Goal: Task Accomplishment & Management: Manage account settings

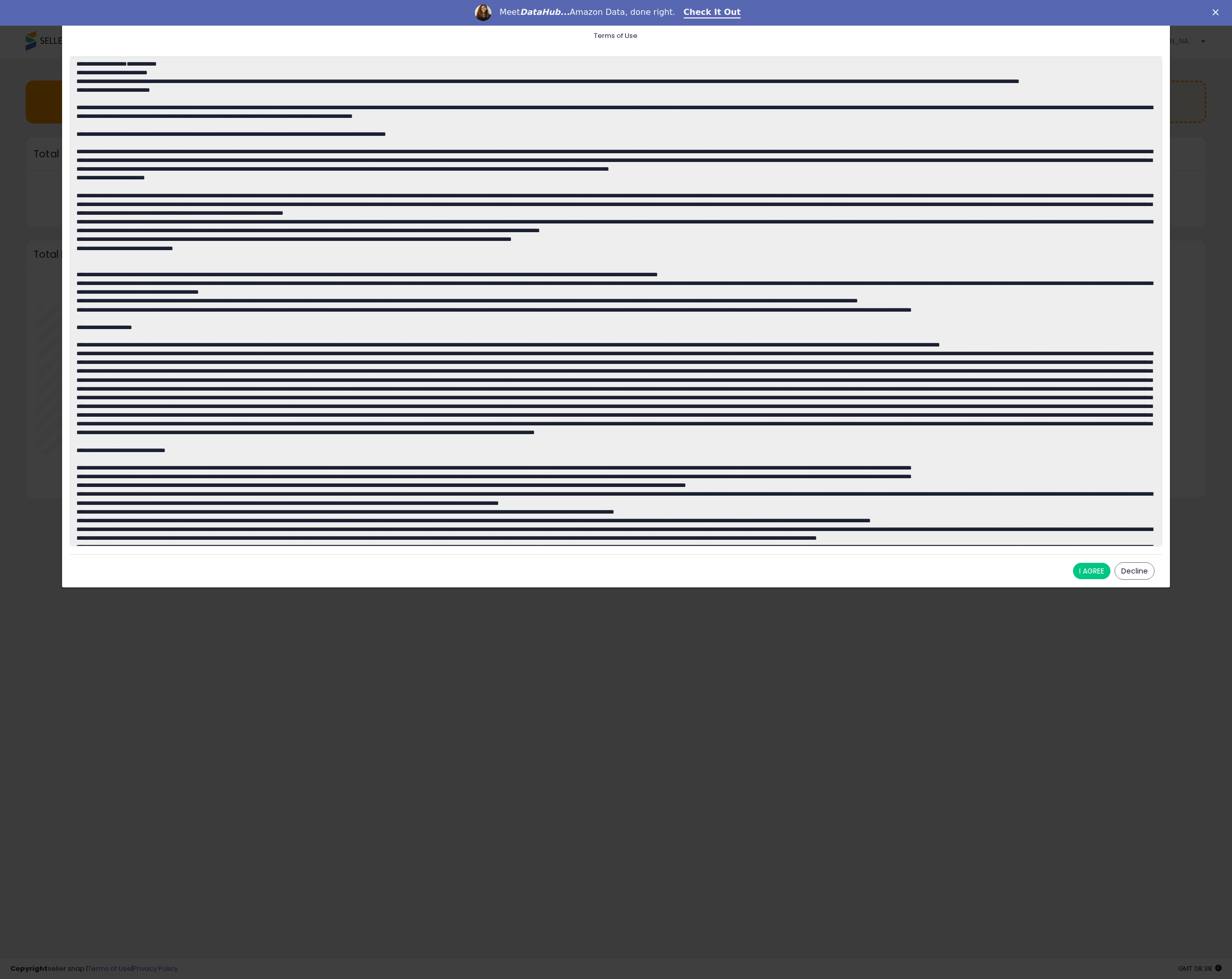
click at [1089, 567] on button "I AGREE" at bounding box center [1091, 571] width 37 height 17
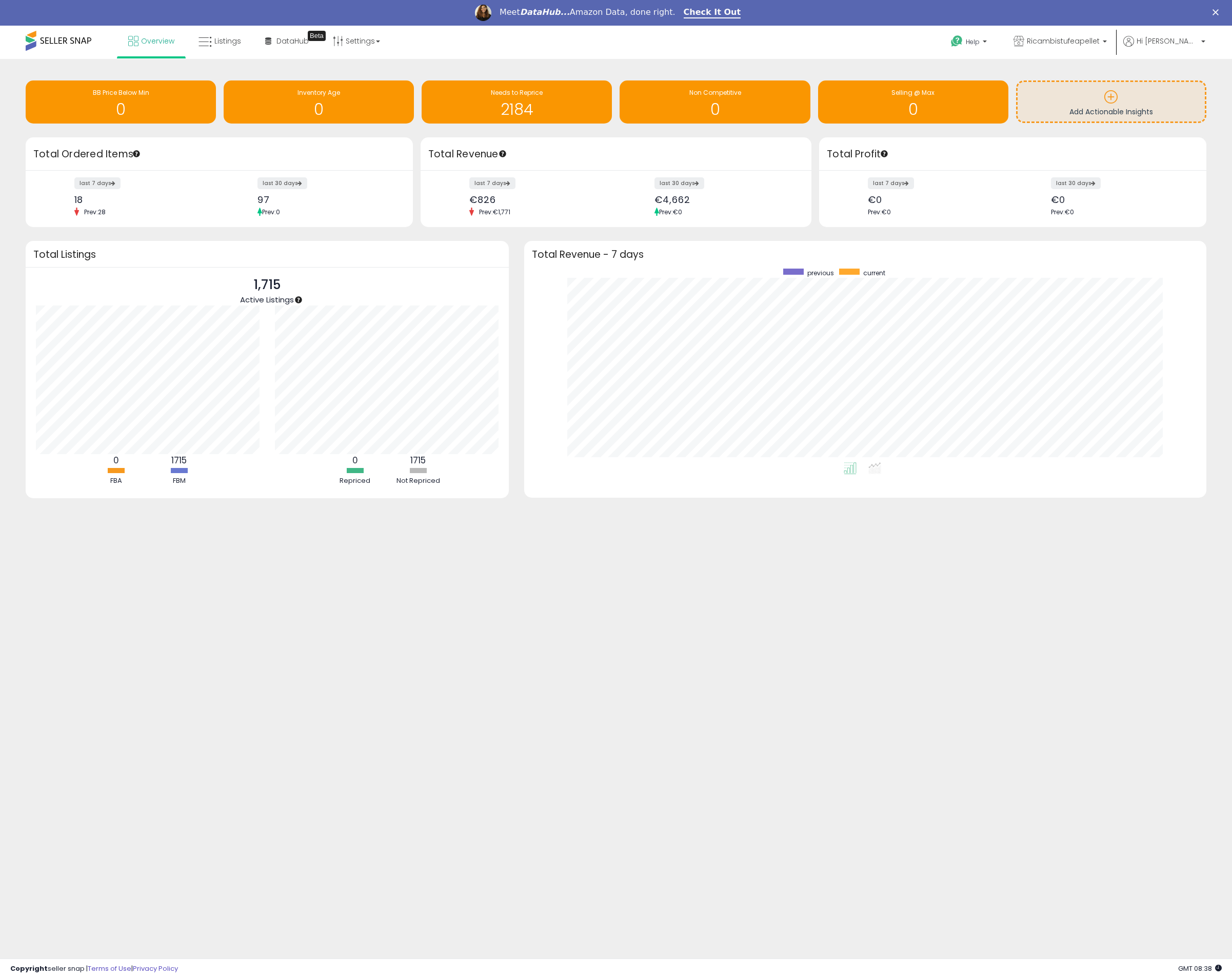
scroll to position [194, 662]
click at [1099, 43] on span "Ricambistufeapellet" at bounding box center [1063, 41] width 73 height 10
click at [1177, 37] on span "Hi [PERSON_NAME]" at bounding box center [1167, 41] width 61 height 10
click at [197, 34] on link "Listings" at bounding box center [219, 41] width 58 height 31
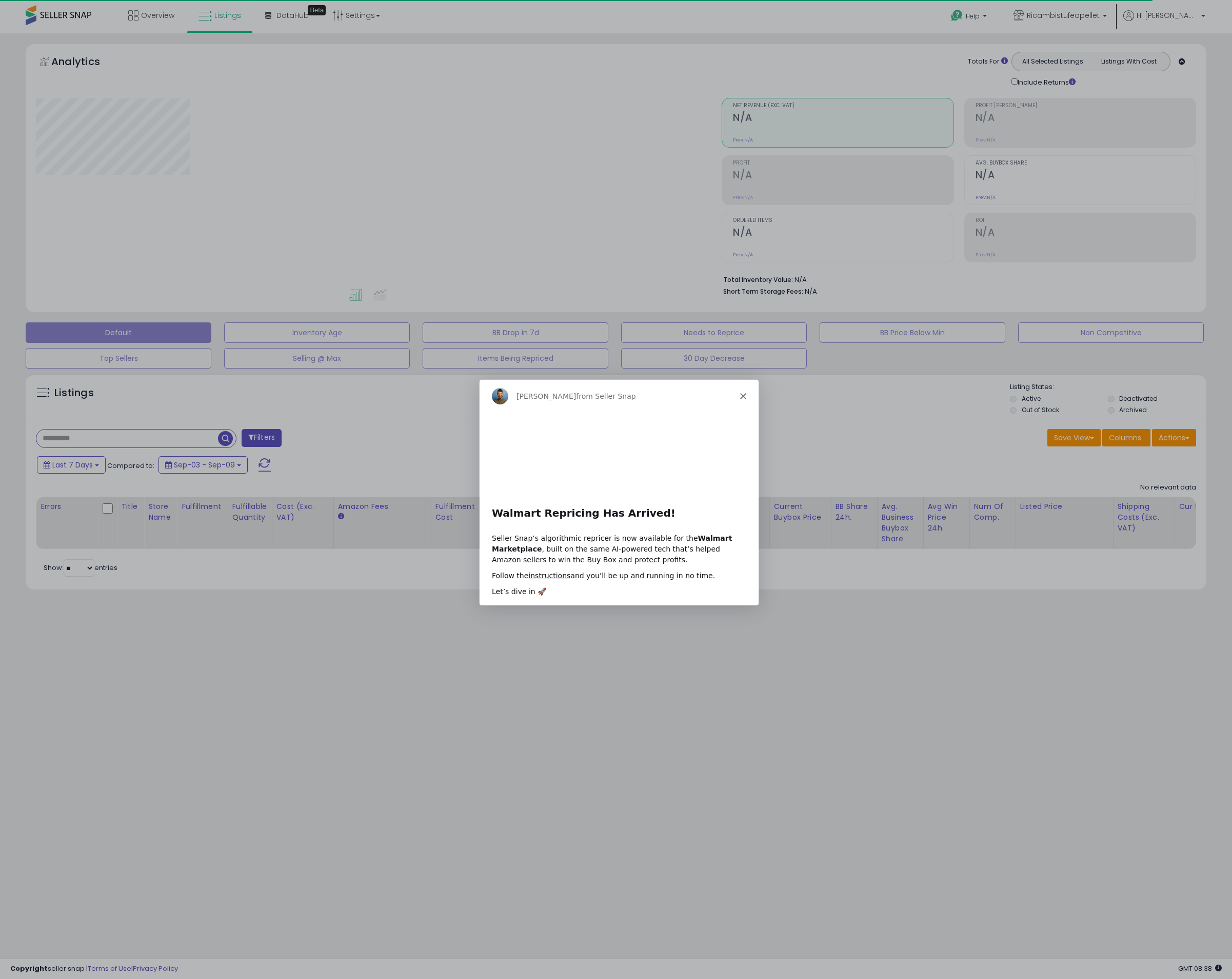
click at [743, 396] on polygon "Close" at bounding box center [742, 396] width 6 height 6
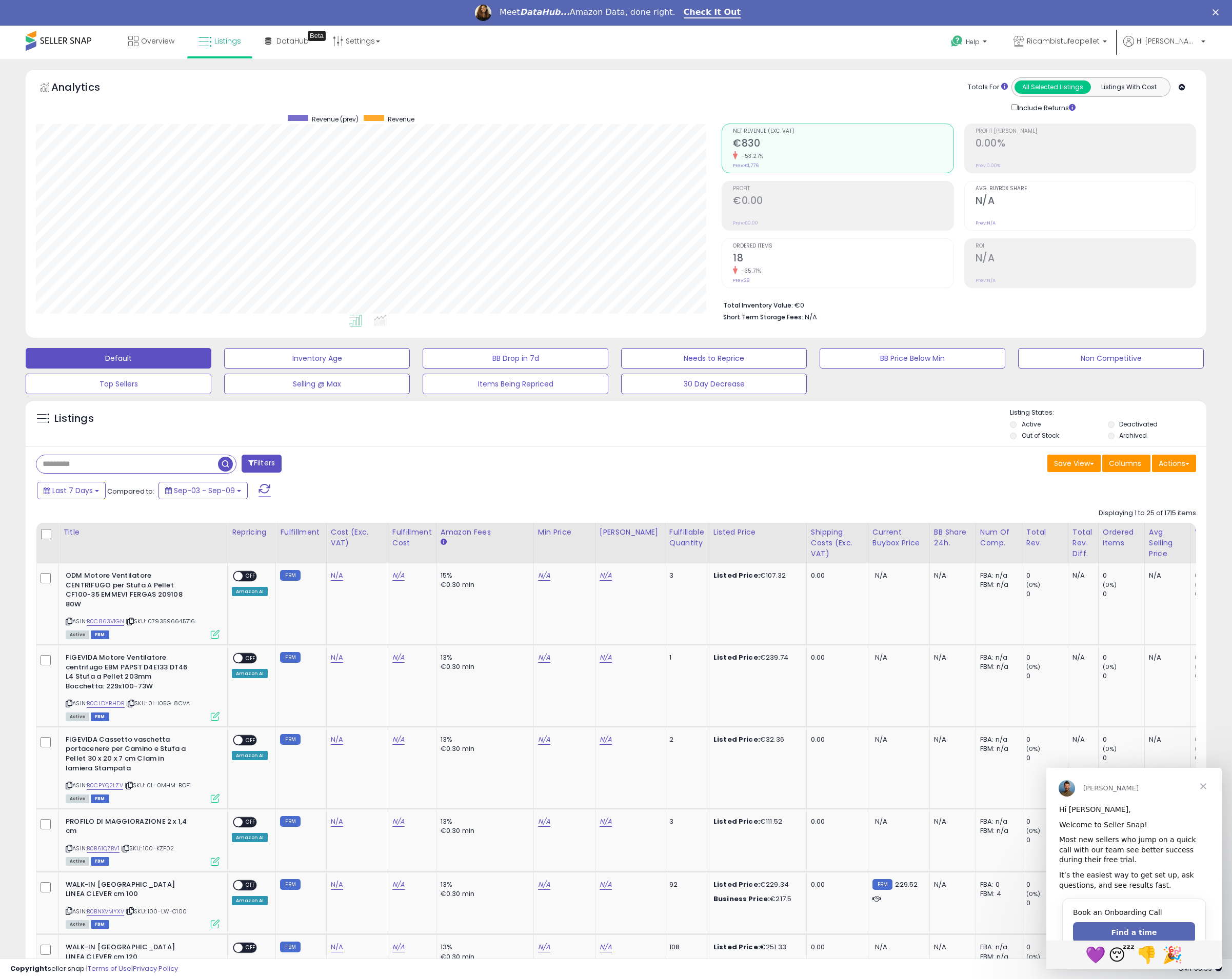
scroll to position [210, 686]
click at [1203, 785] on span "Close" at bounding box center [1203, 786] width 37 height 37
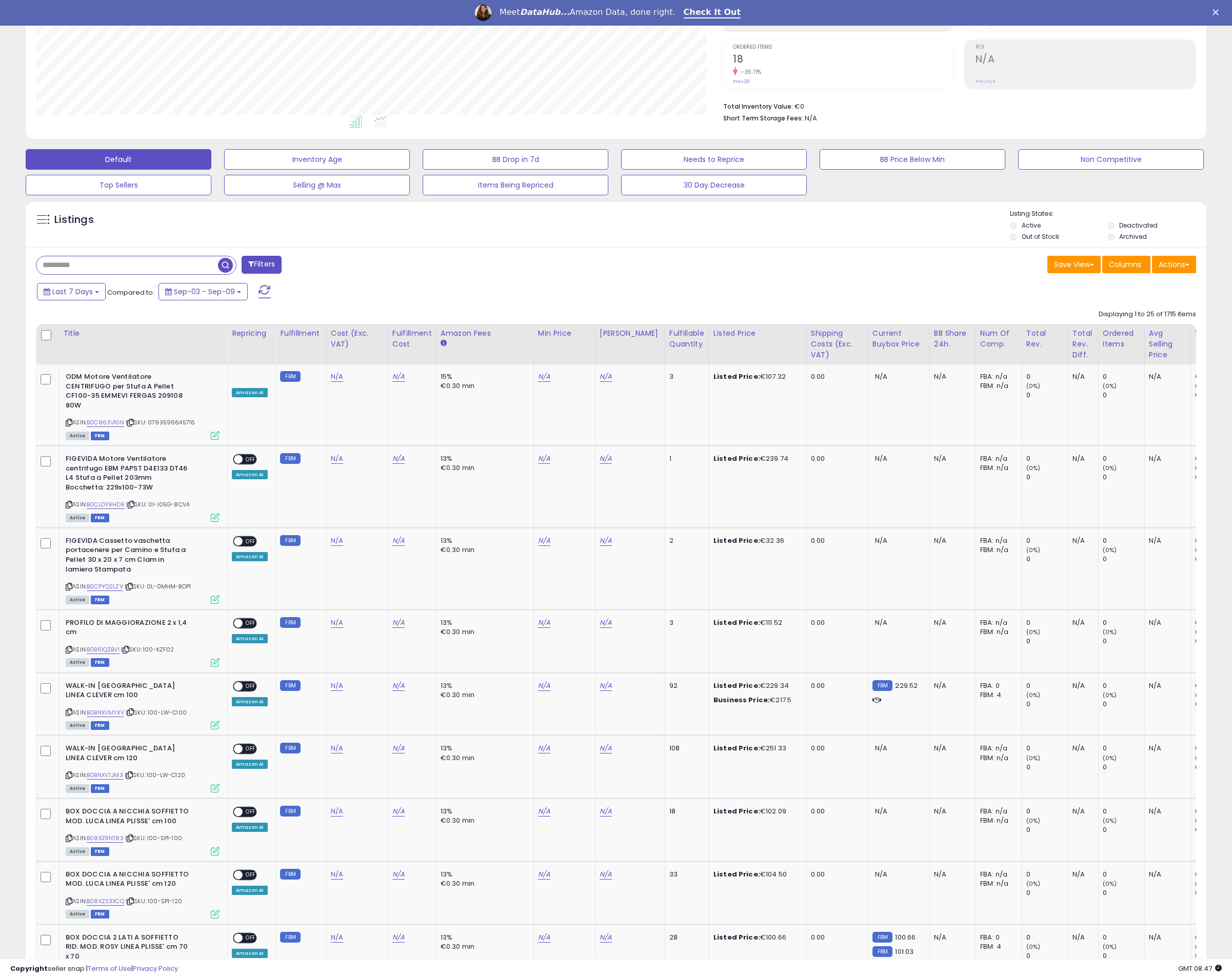
scroll to position [0, 0]
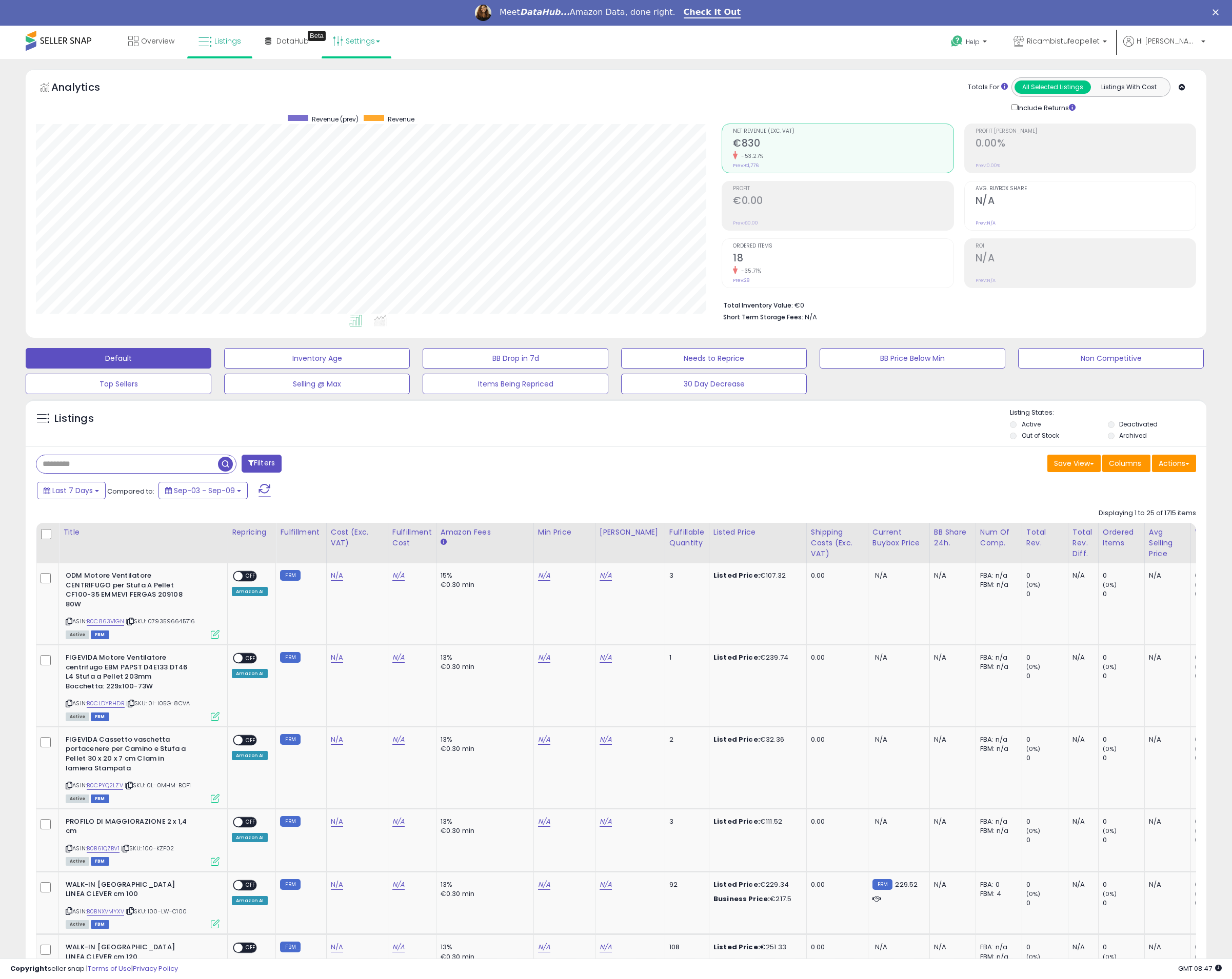
click at [367, 41] on link "Settings" at bounding box center [356, 41] width 63 height 31
click at [354, 74] on link "Store settings" at bounding box center [358, 77] width 46 height 10
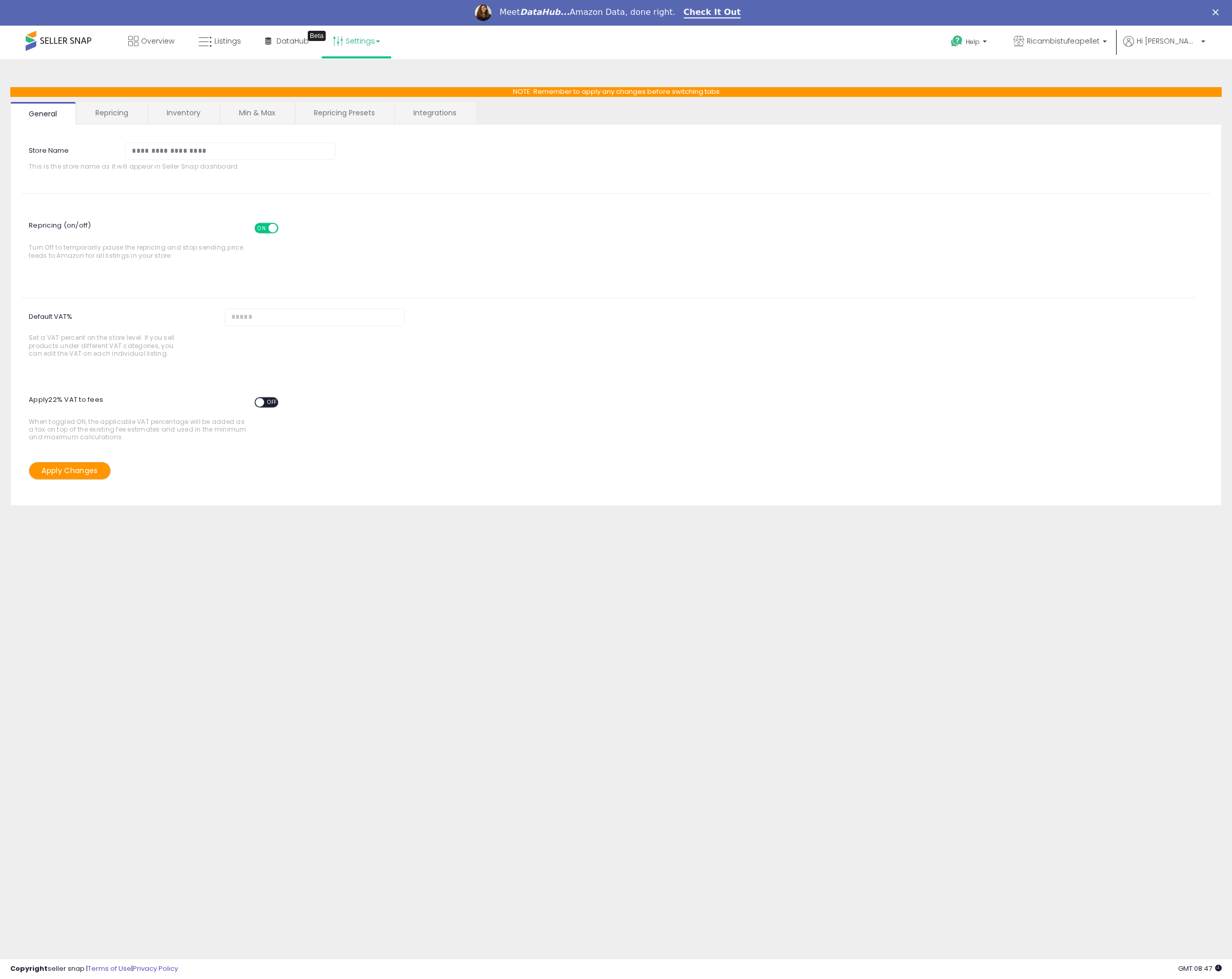
click at [125, 113] on link "Repricing" at bounding box center [111, 113] width 70 height 21
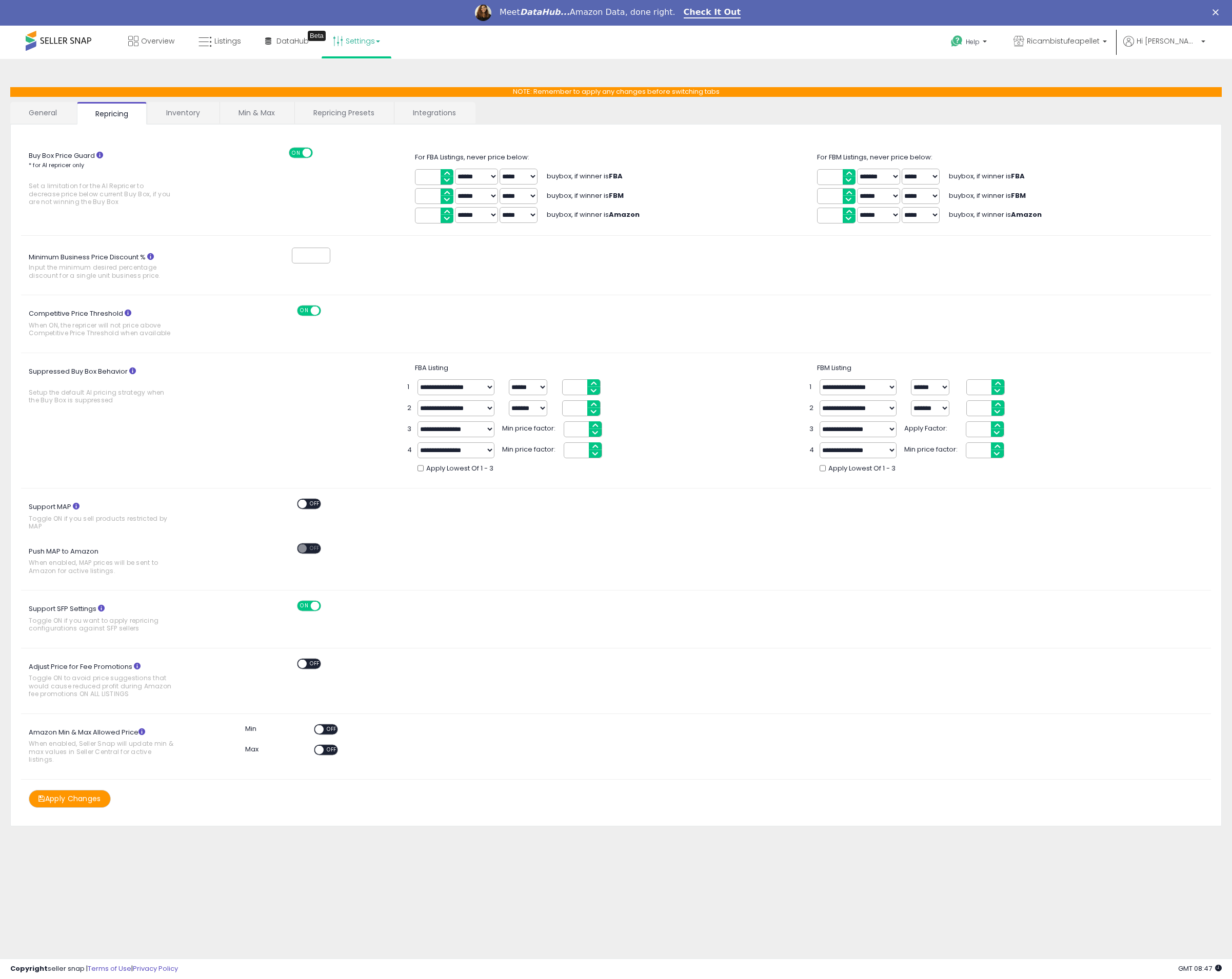
click at [449, 115] on link "Integrations" at bounding box center [434, 113] width 80 height 21
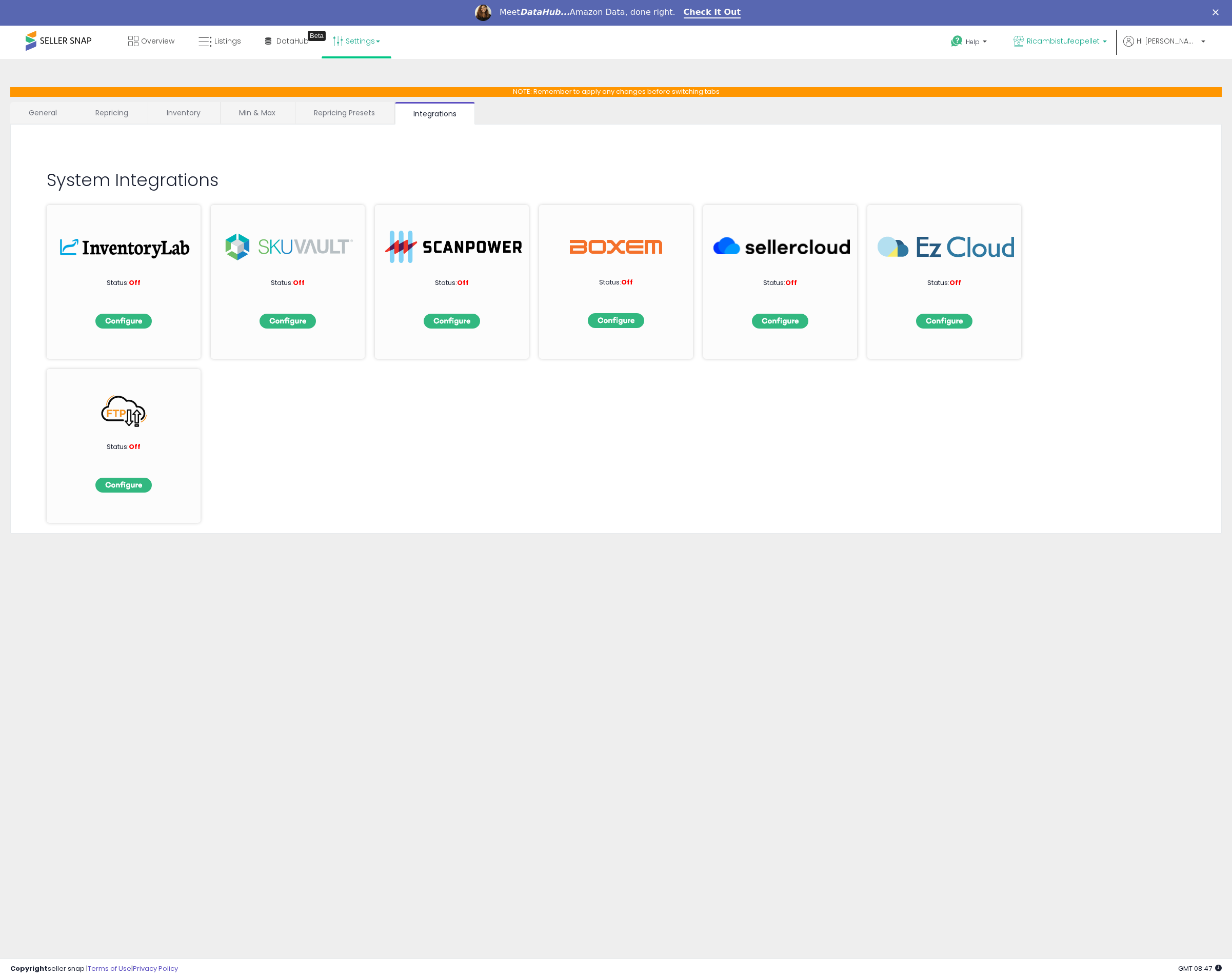
click at [1099, 37] on span "Ricambistufeapellet" at bounding box center [1063, 41] width 73 height 10
click at [1083, 71] on p "Ricambistufeapellet 1,715 listings" at bounding box center [1032, 73] width 151 height 21
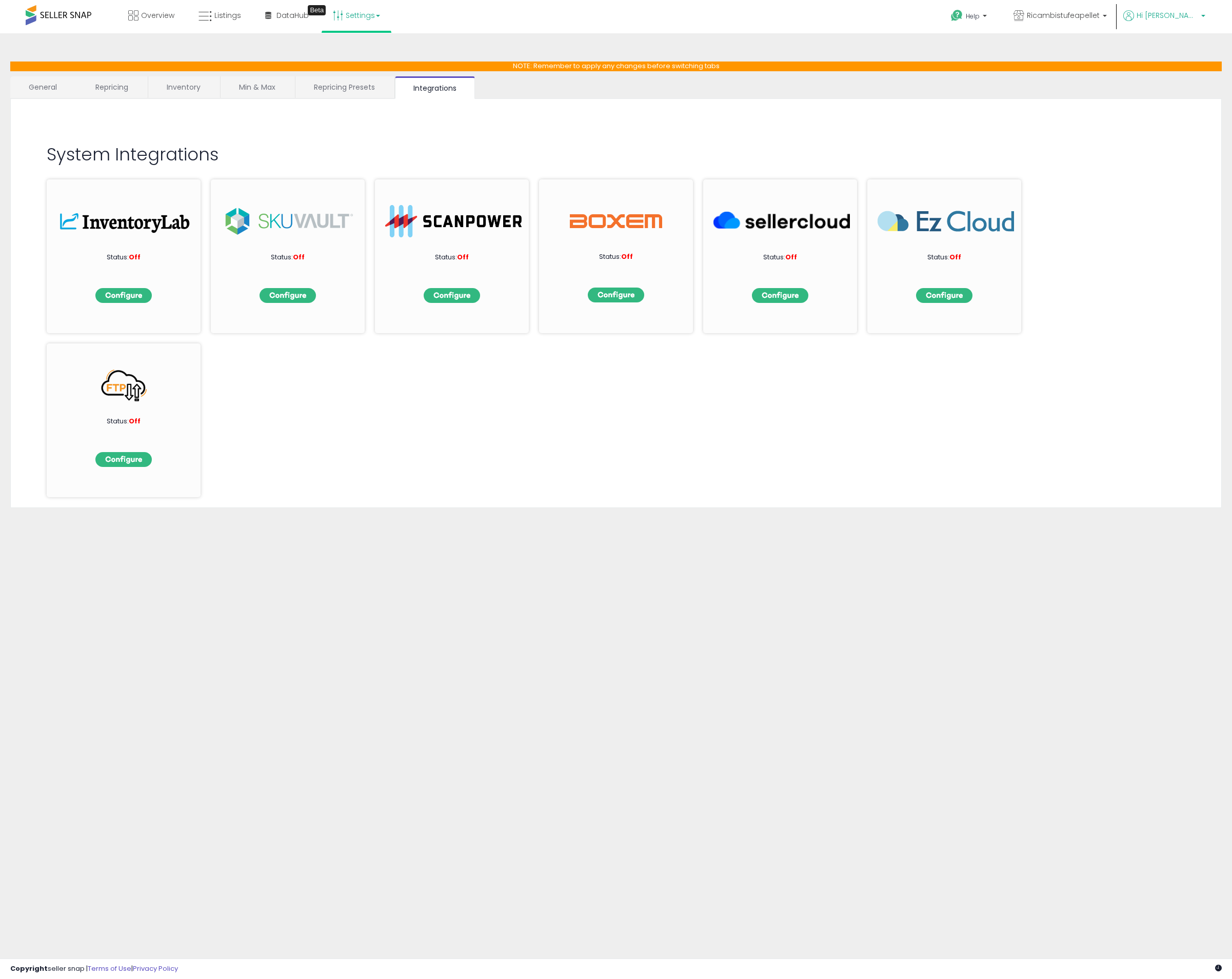
click span "Hi [PERSON_NAME]"
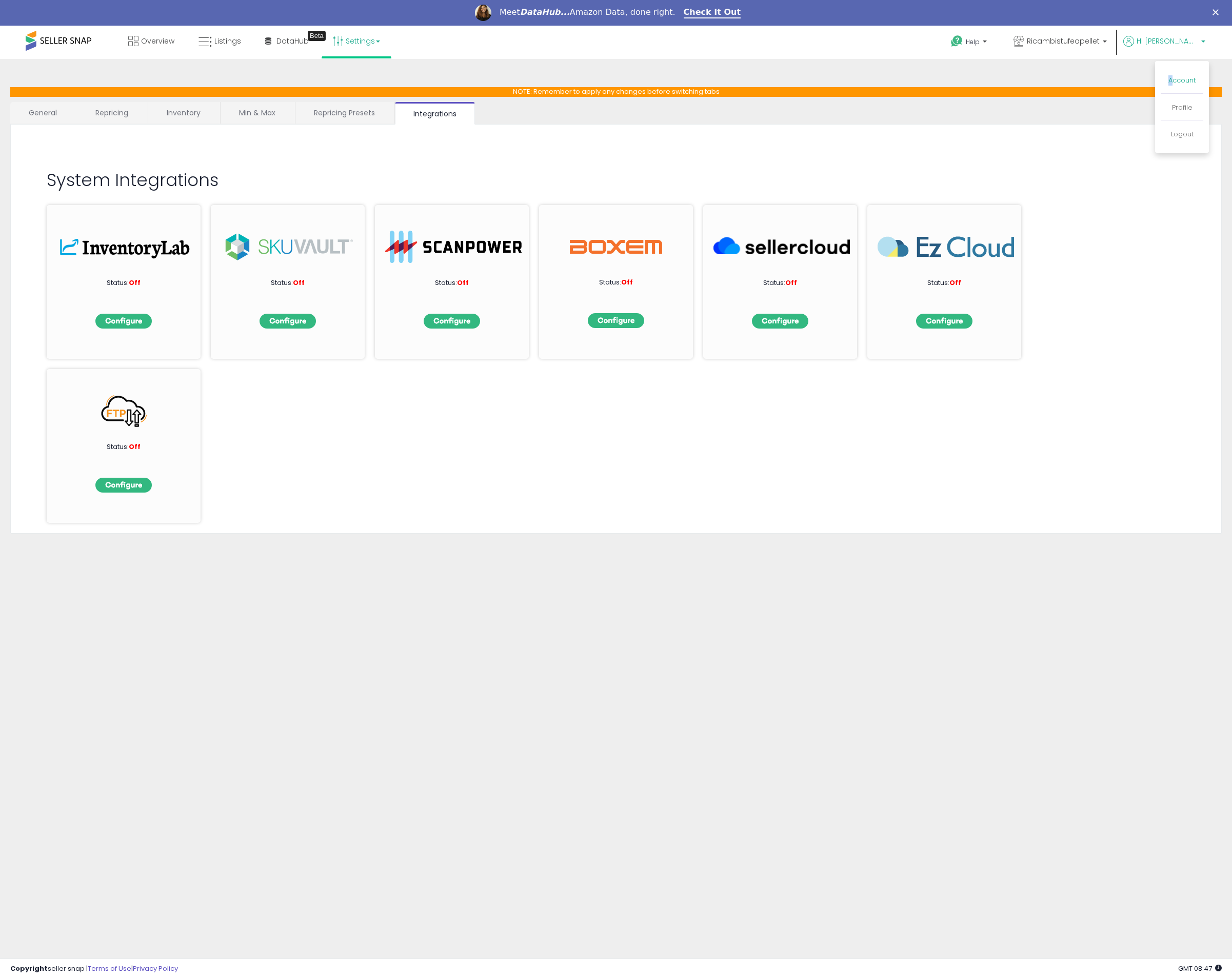
click li "Account"
click link "Account"
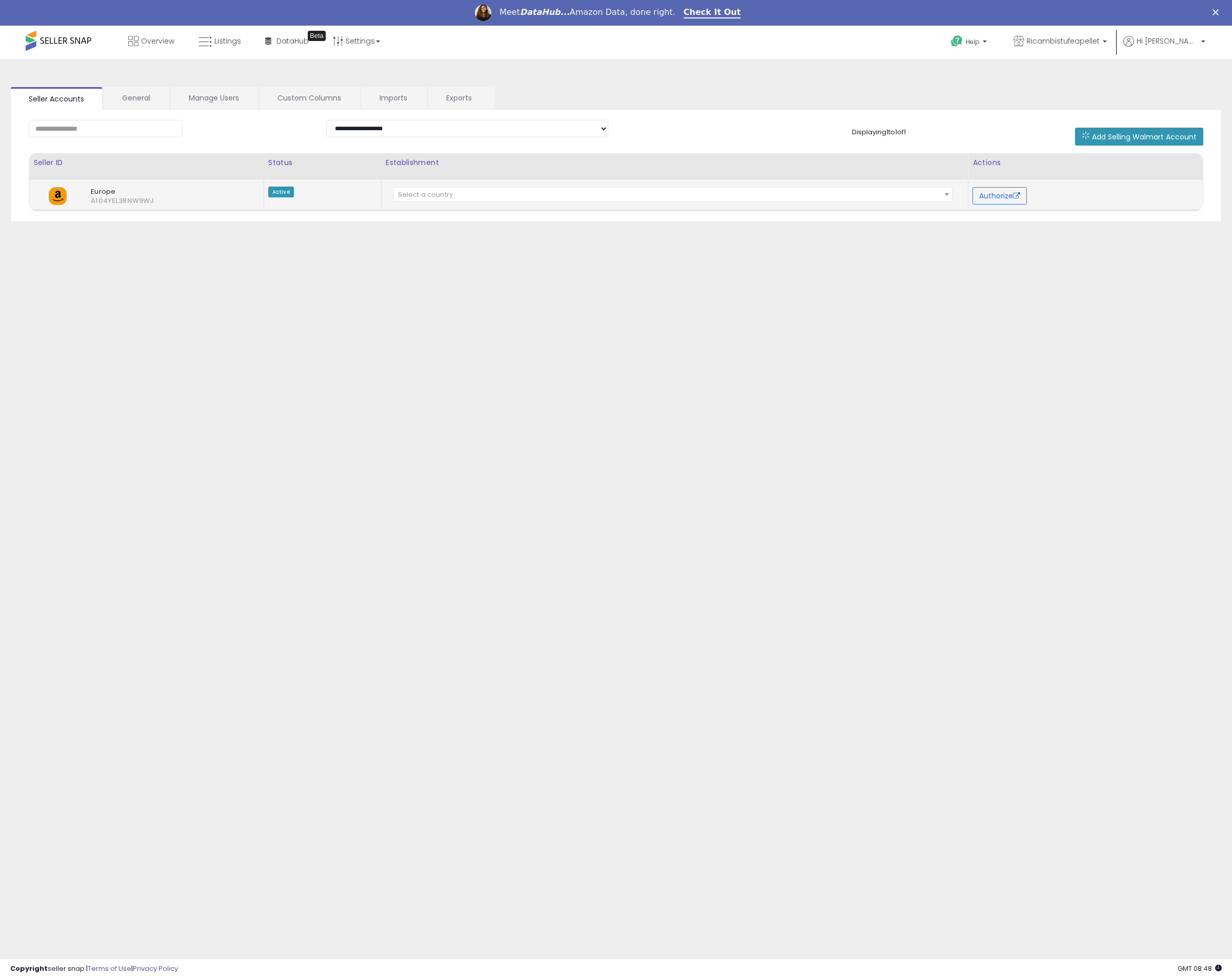
click at [529, 194] on span "Select a country" at bounding box center [673, 195] width 558 height 15
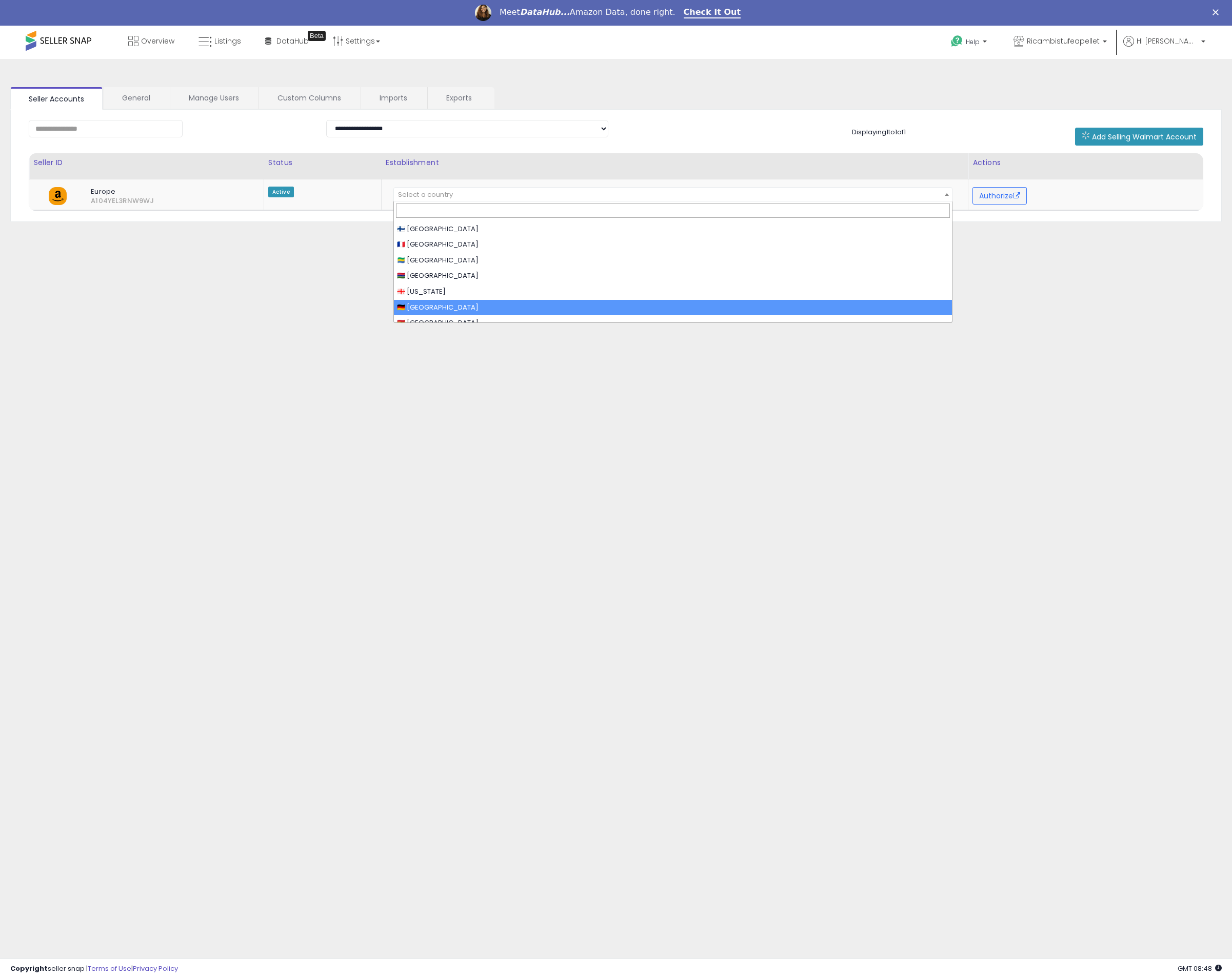
scroll to position [1035, 0]
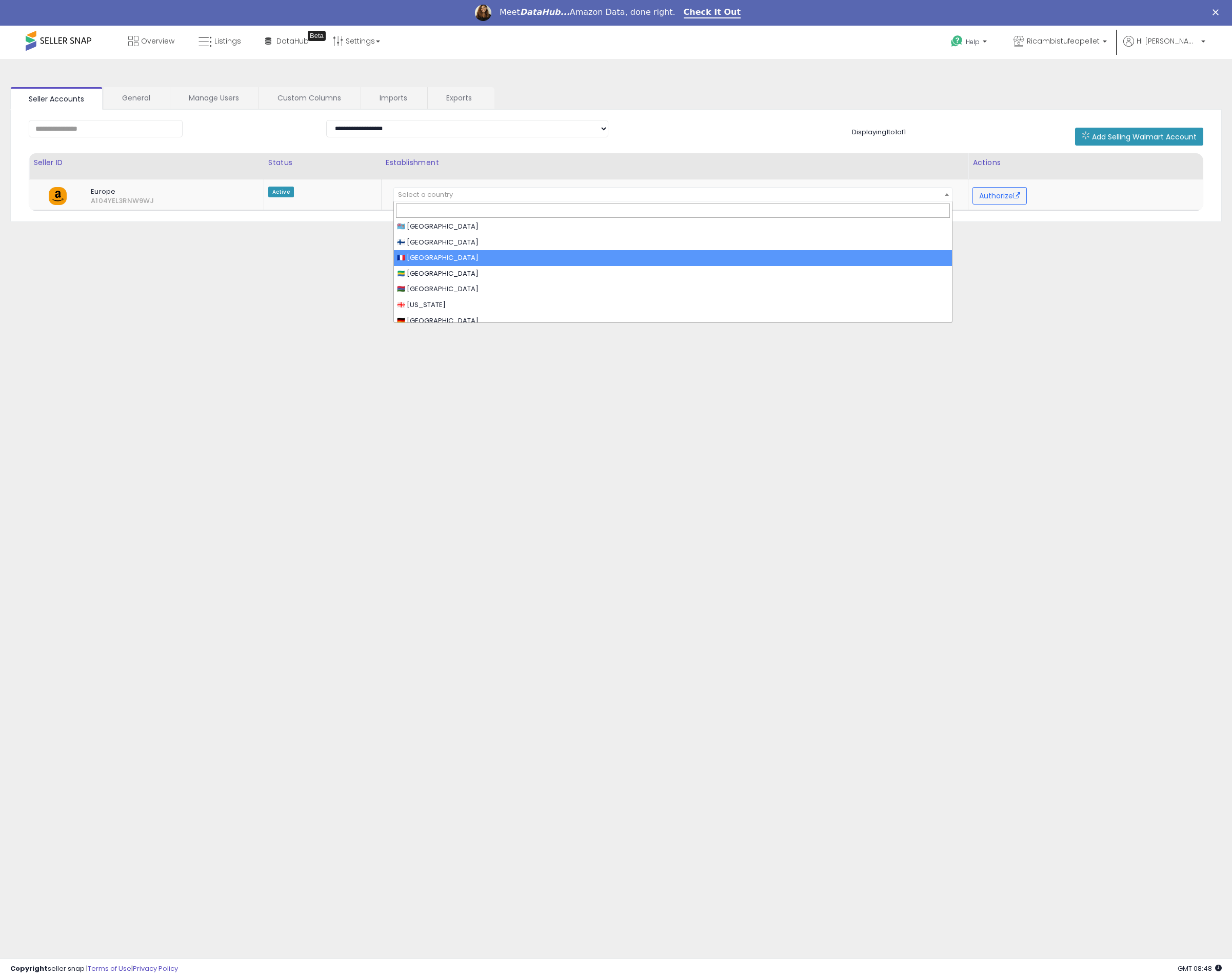
select select "**"
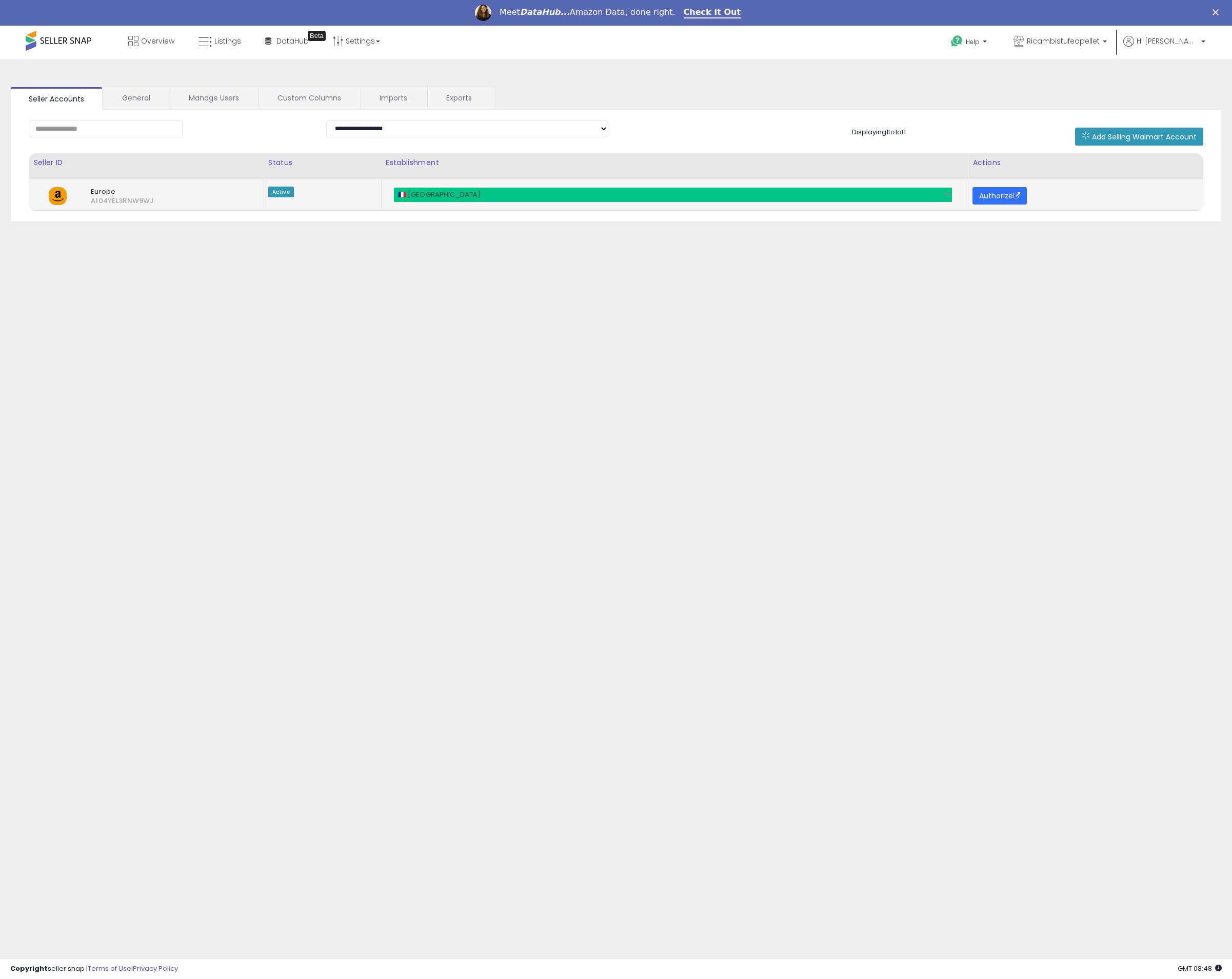
click at [991, 194] on button "Authorize" at bounding box center [999, 196] width 55 height 17
click at [161, 93] on link "General" at bounding box center [136, 98] width 65 height 21
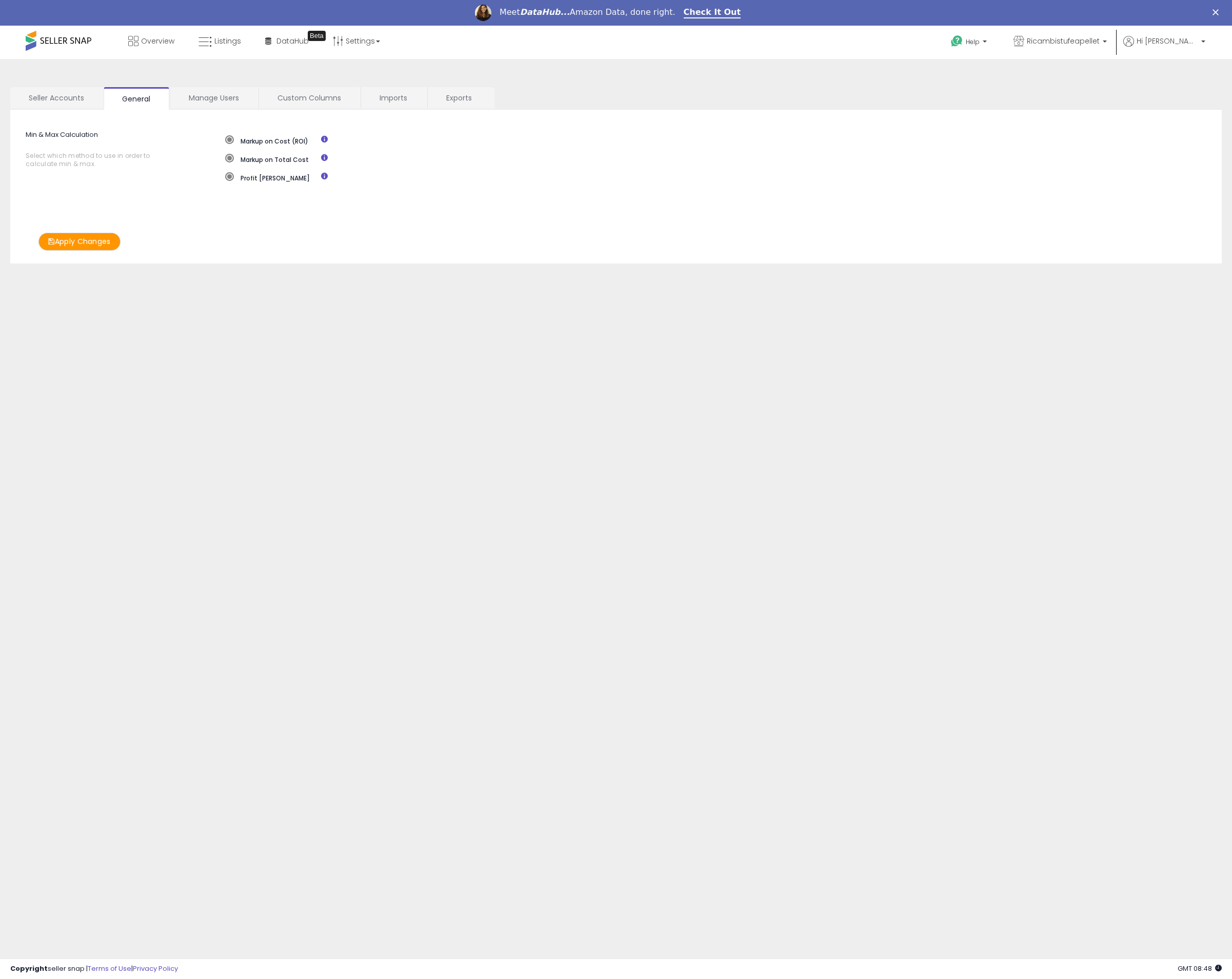
click at [55, 96] on link "Seller Accounts" at bounding box center [56, 98] width 93 height 21
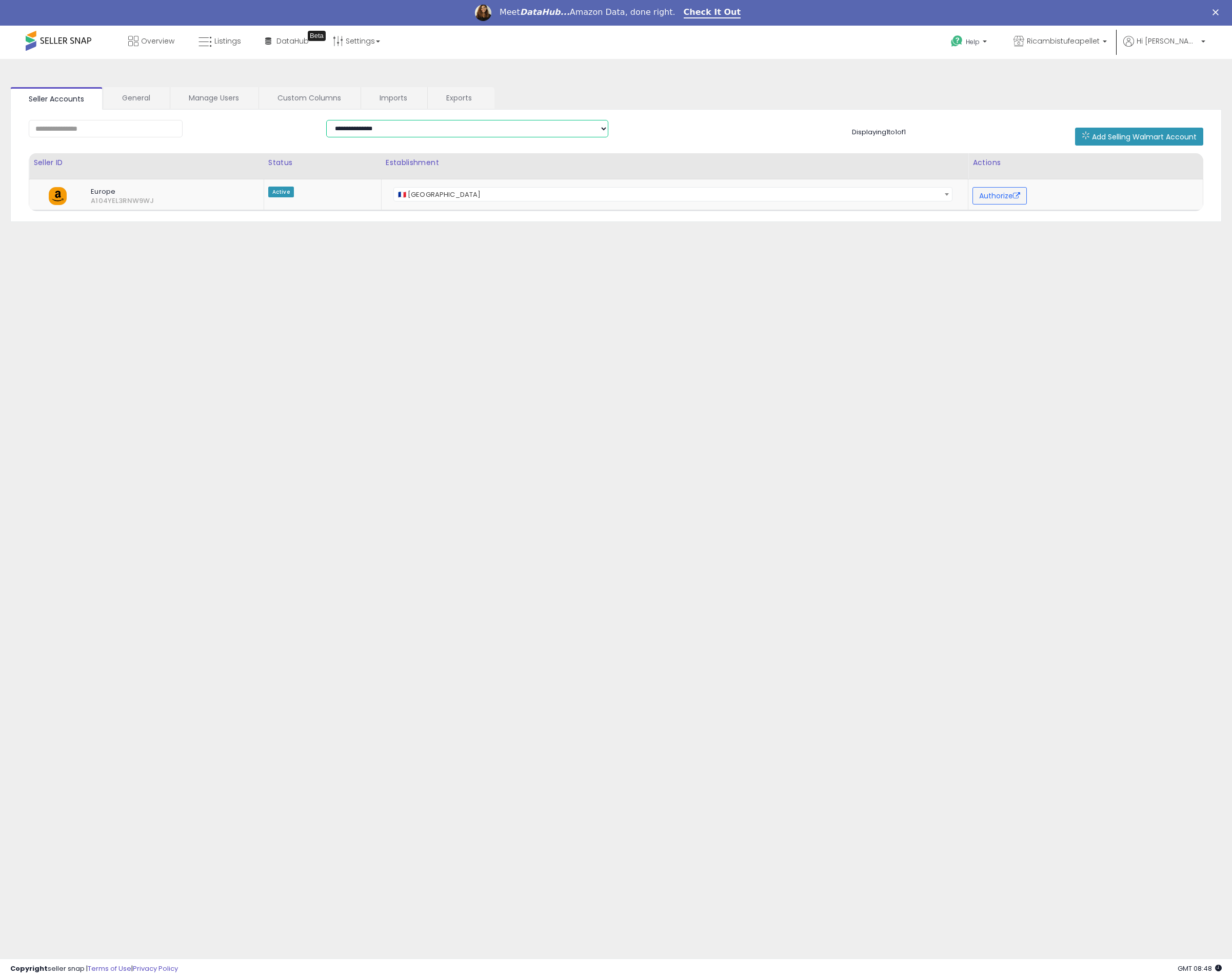
select select "**********"
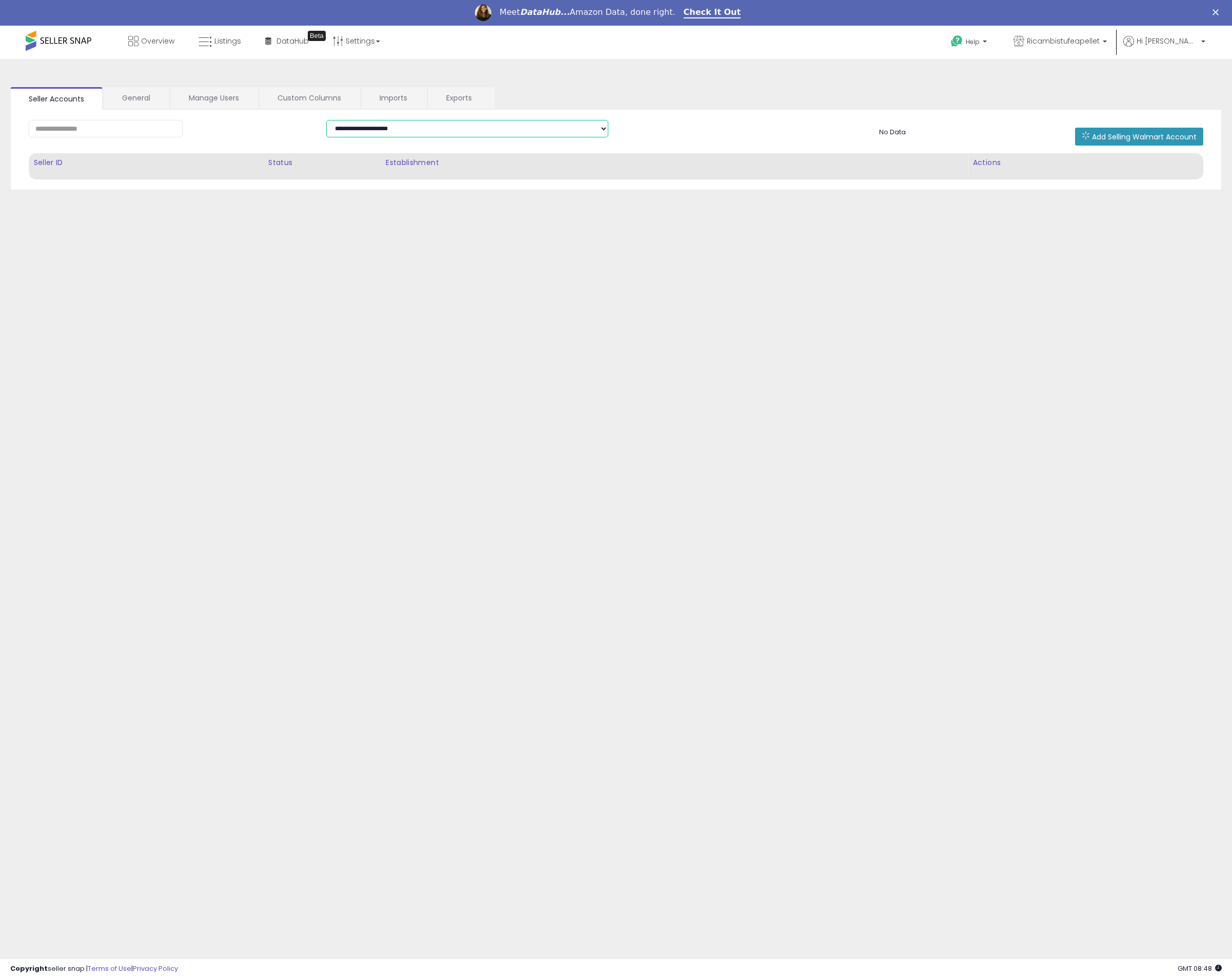
select select
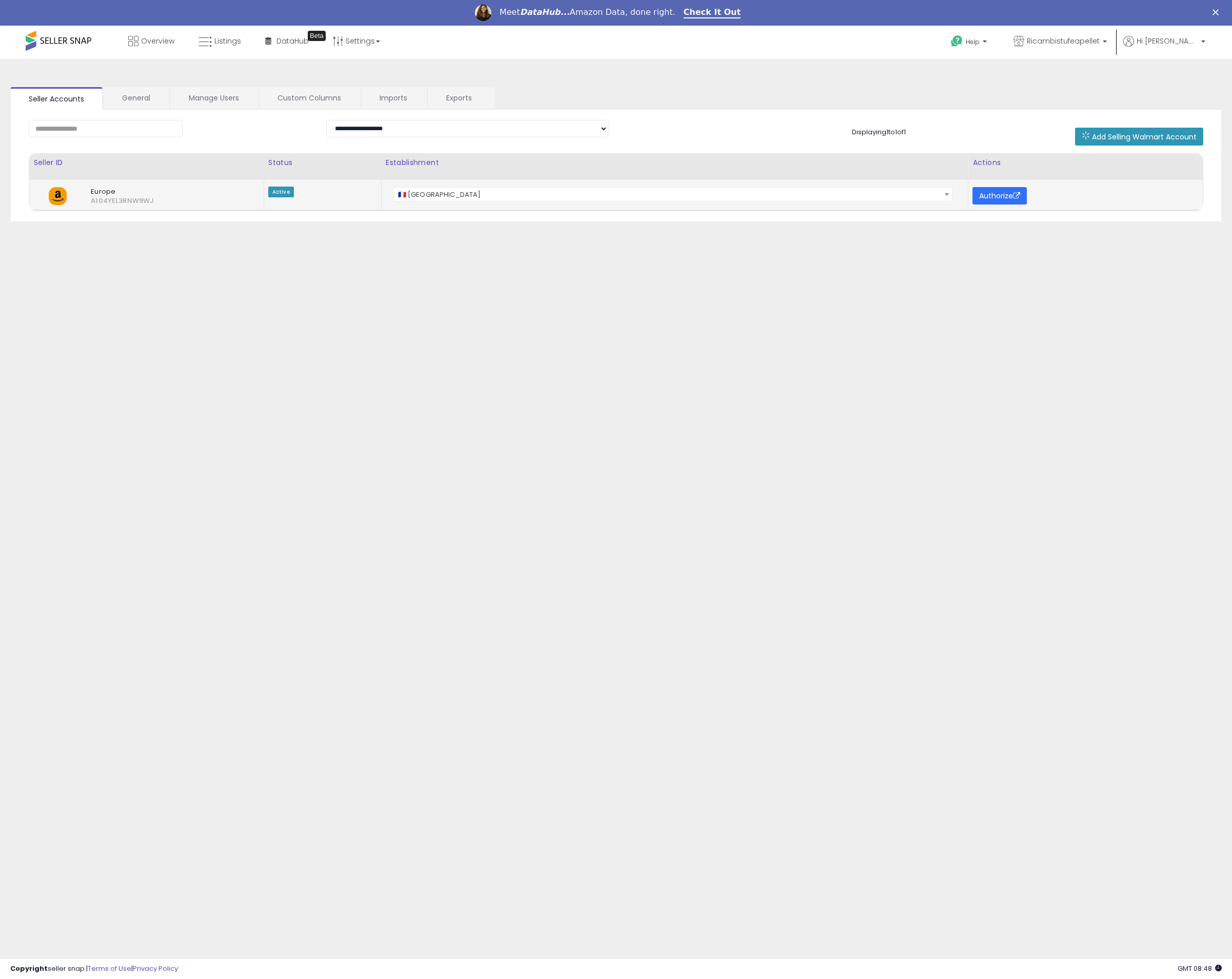
click at [1017, 192] on icon at bounding box center [1016, 196] width 7 height 7
click at [1011, 194] on button "Authorize" at bounding box center [999, 196] width 55 height 17
click at [136, 46] on icon at bounding box center [133, 41] width 10 height 10
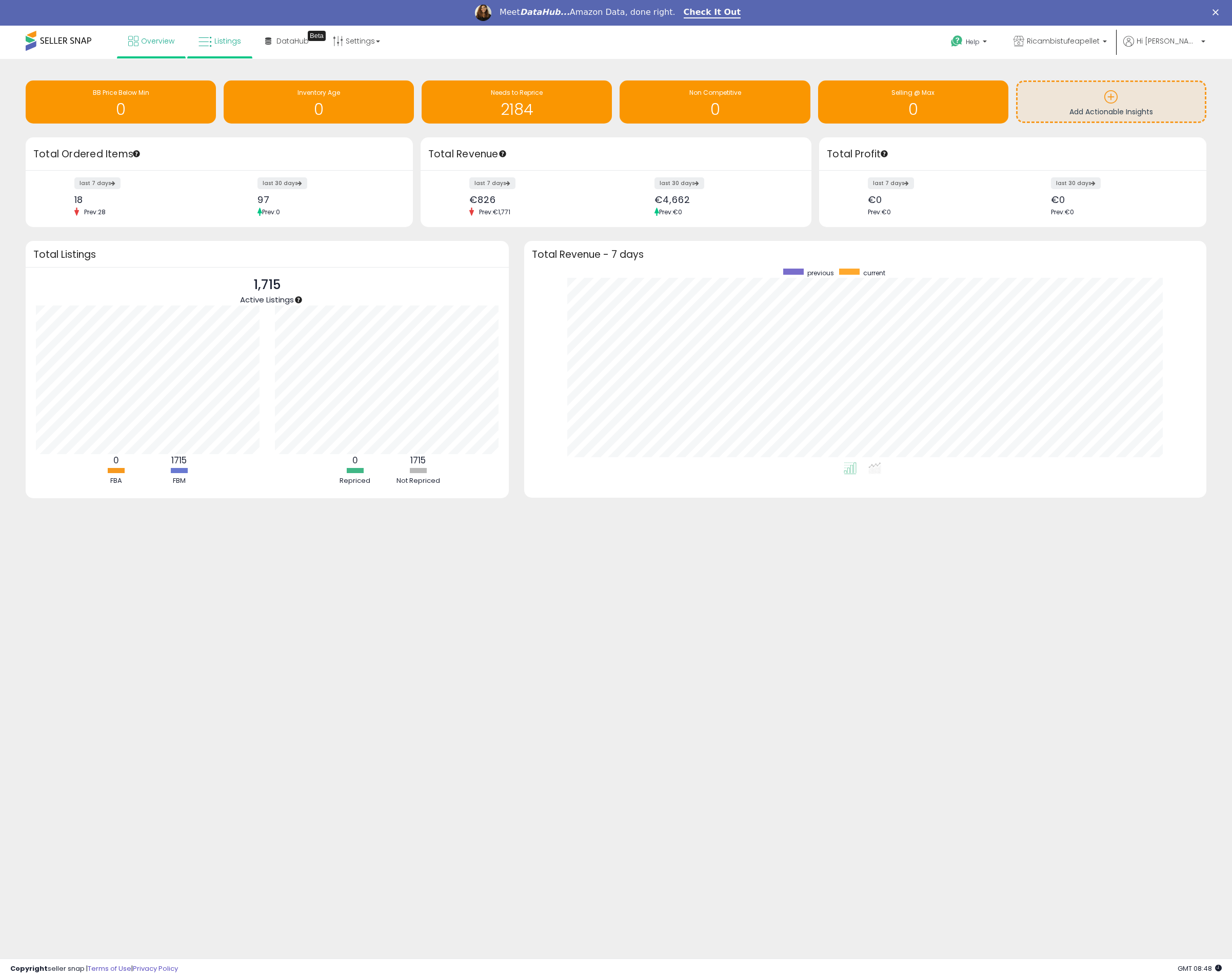
click at [215, 44] on span "Listings" at bounding box center [228, 41] width 27 height 10
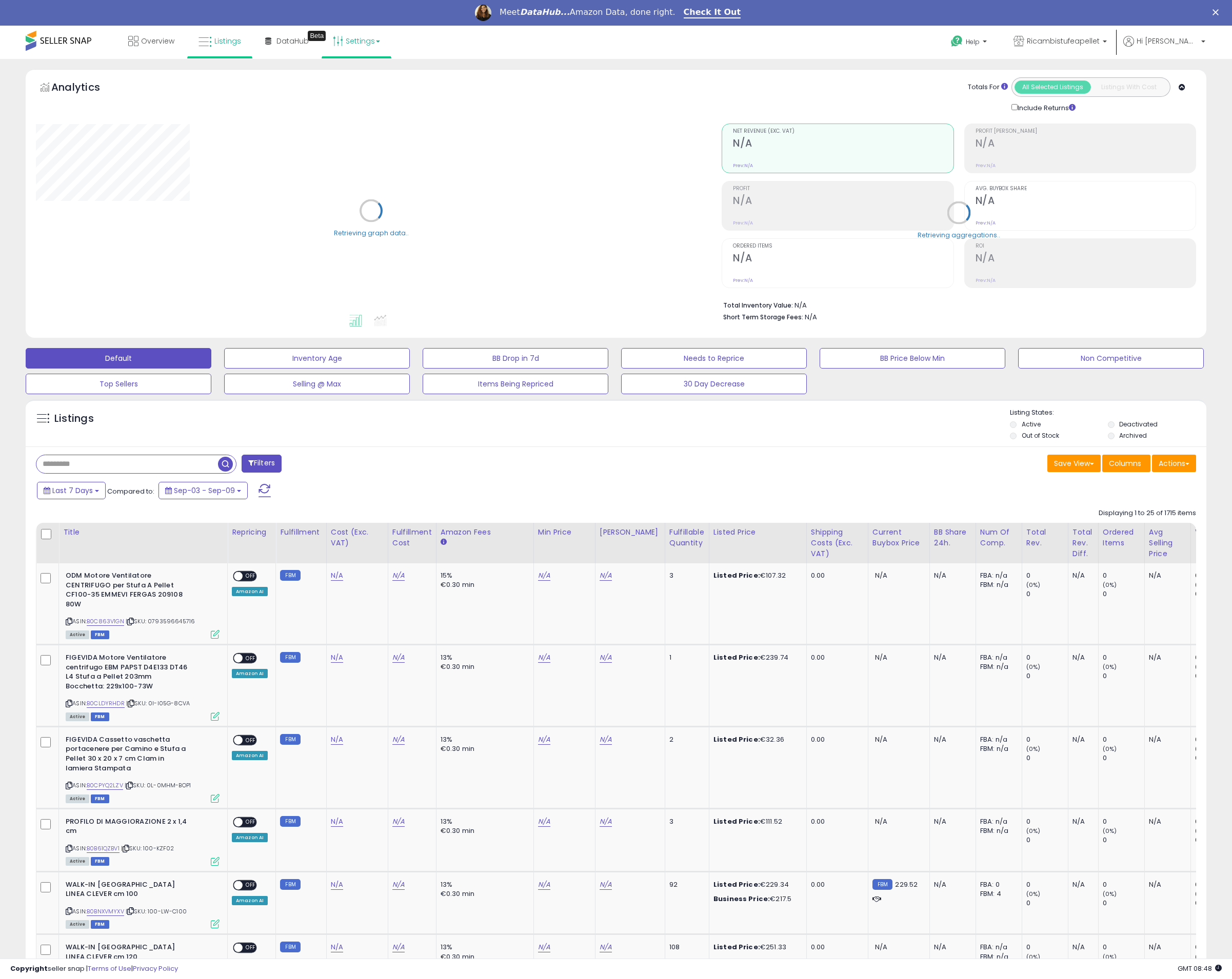
click at [352, 39] on link "Settings" at bounding box center [356, 41] width 63 height 31
click at [355, 80] on link "Store settings" at bounding box center [358, 77] width 46 height 10
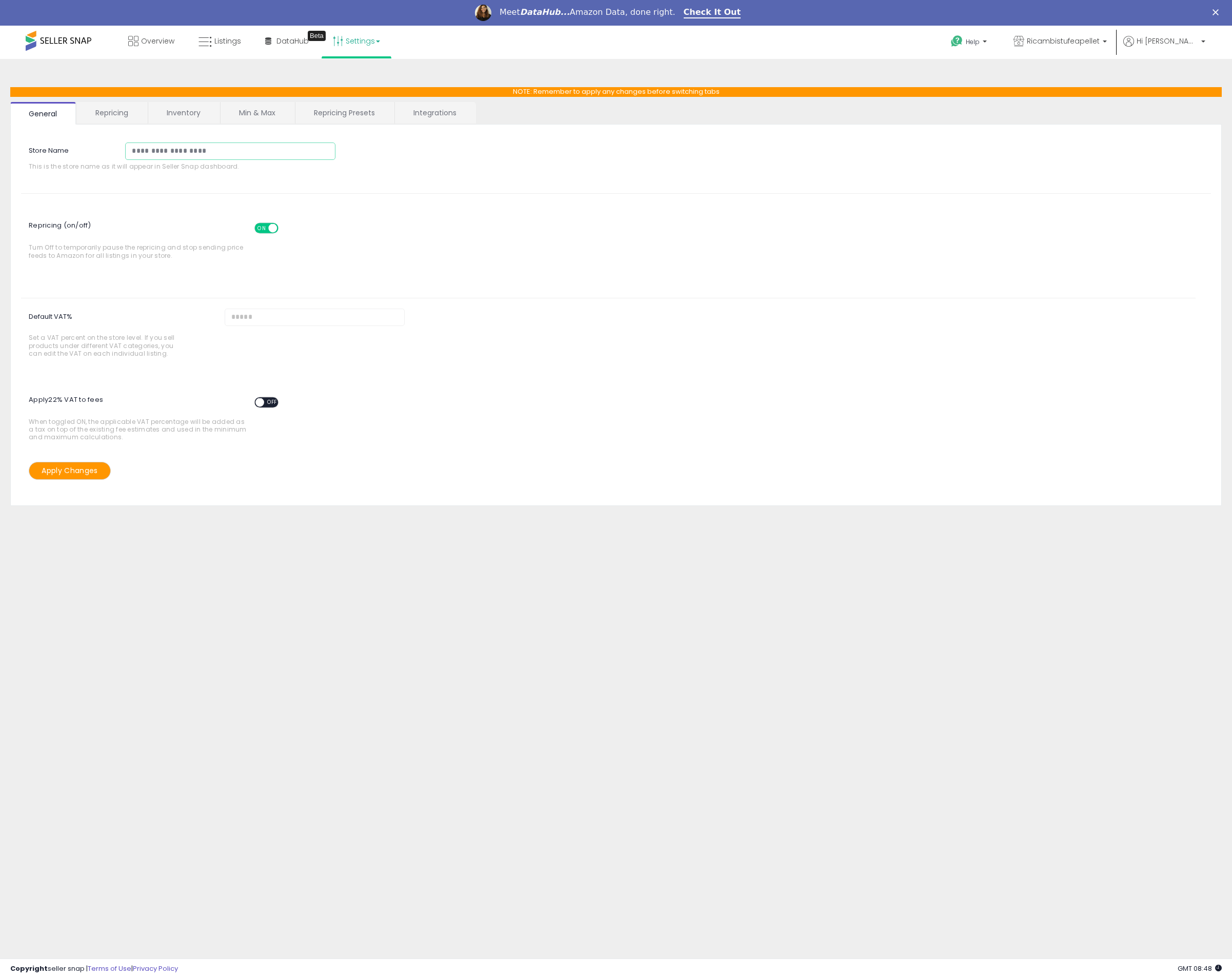
click at [181, 155] on input "**********" at bounding box center [230, 151] width 210 height 17
click at [134, 119] on link "Repricing" at bounding box center [111, 113] width 70 height 21
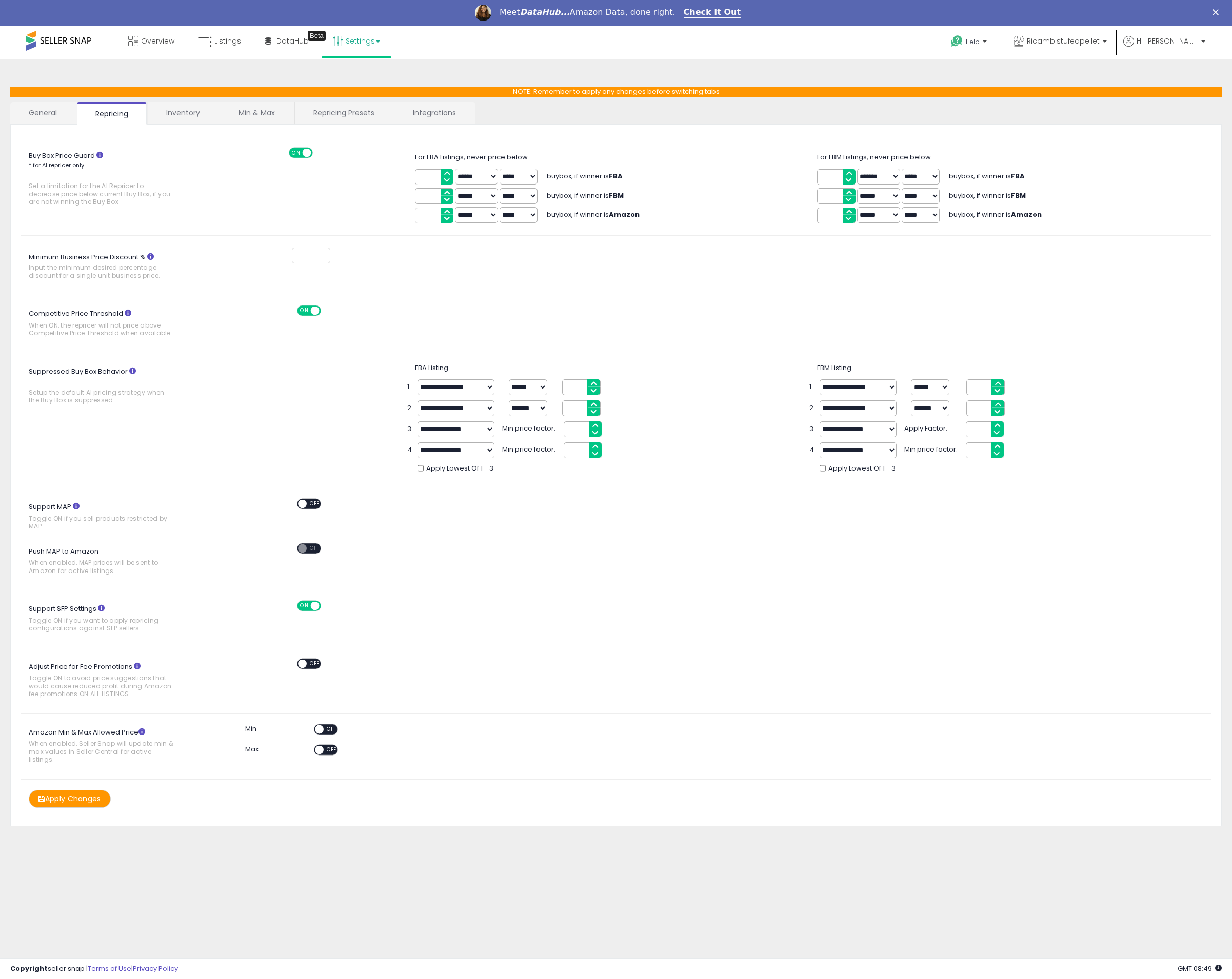
click at [157, 116] on link "Inventory" at bounding box center [183, 113] width 71 height 21
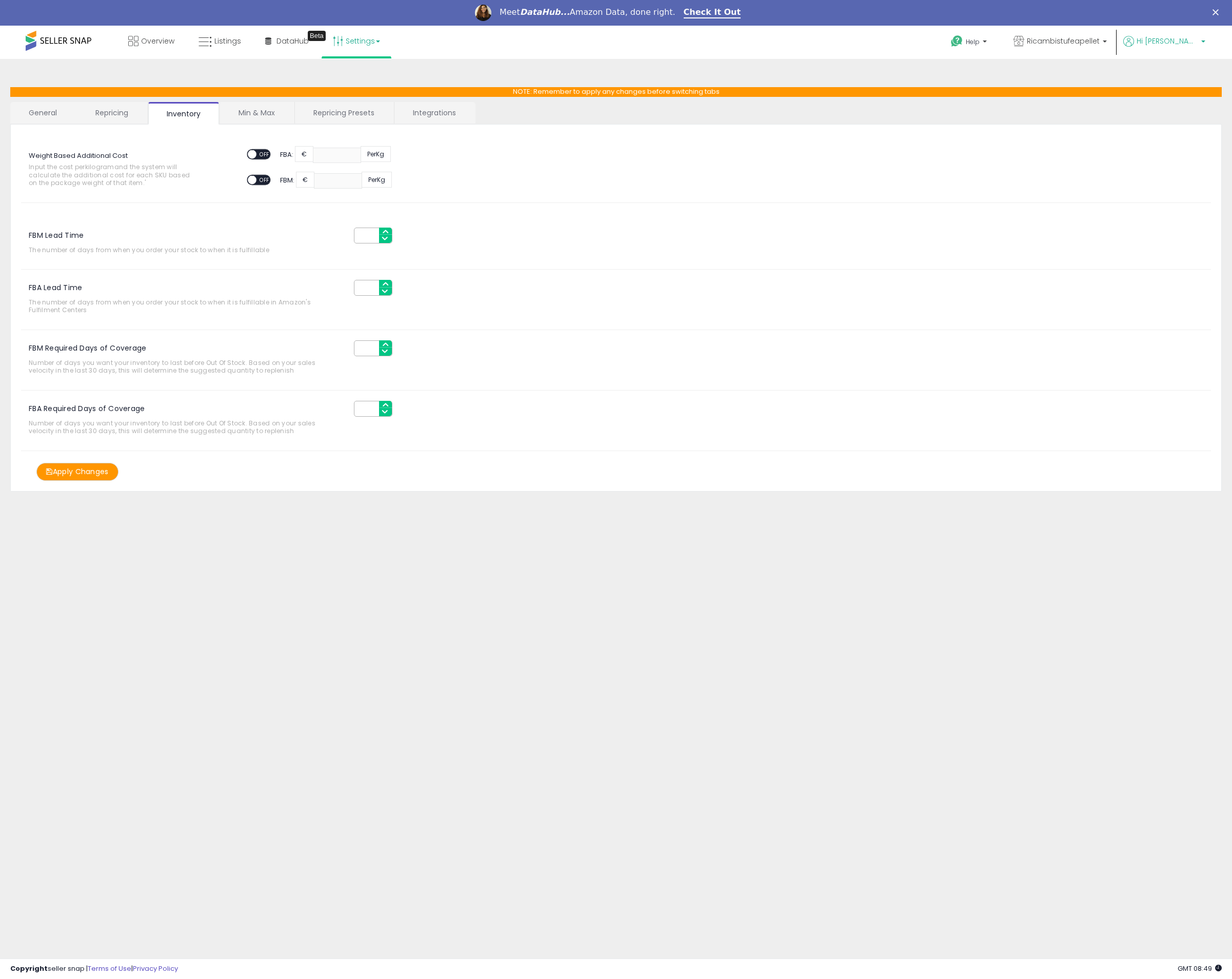
click at [1191, 41] on span "Hi [PERSON_NAME]" at bounding box center [1167, 41] width 61 height 10
click at [1181, 83] on link "Account" at bounding box center [1181, 80] width 27 height 10
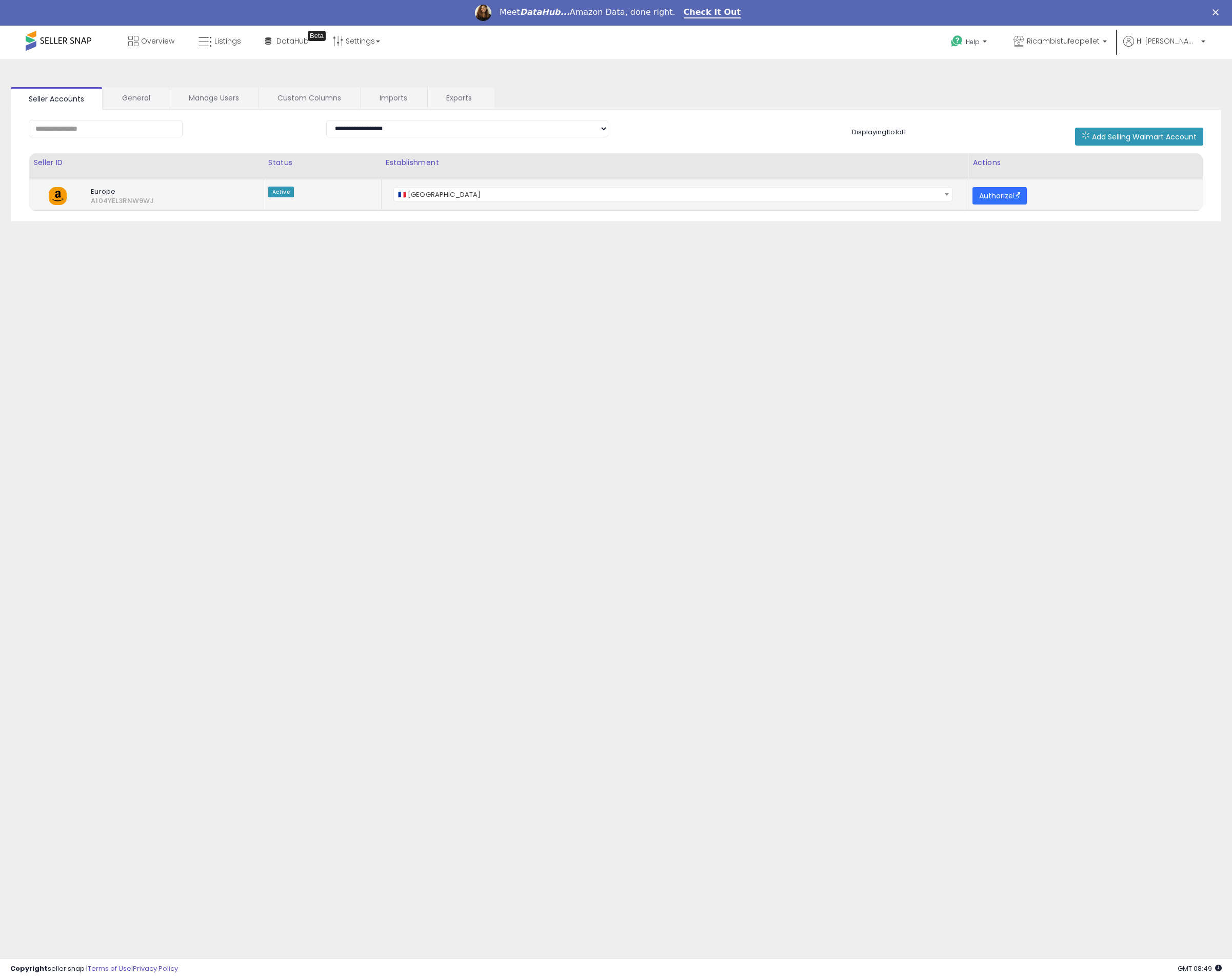
click at [1015, 198] on icon at bounding box center [1016, 196] width 7 height 7
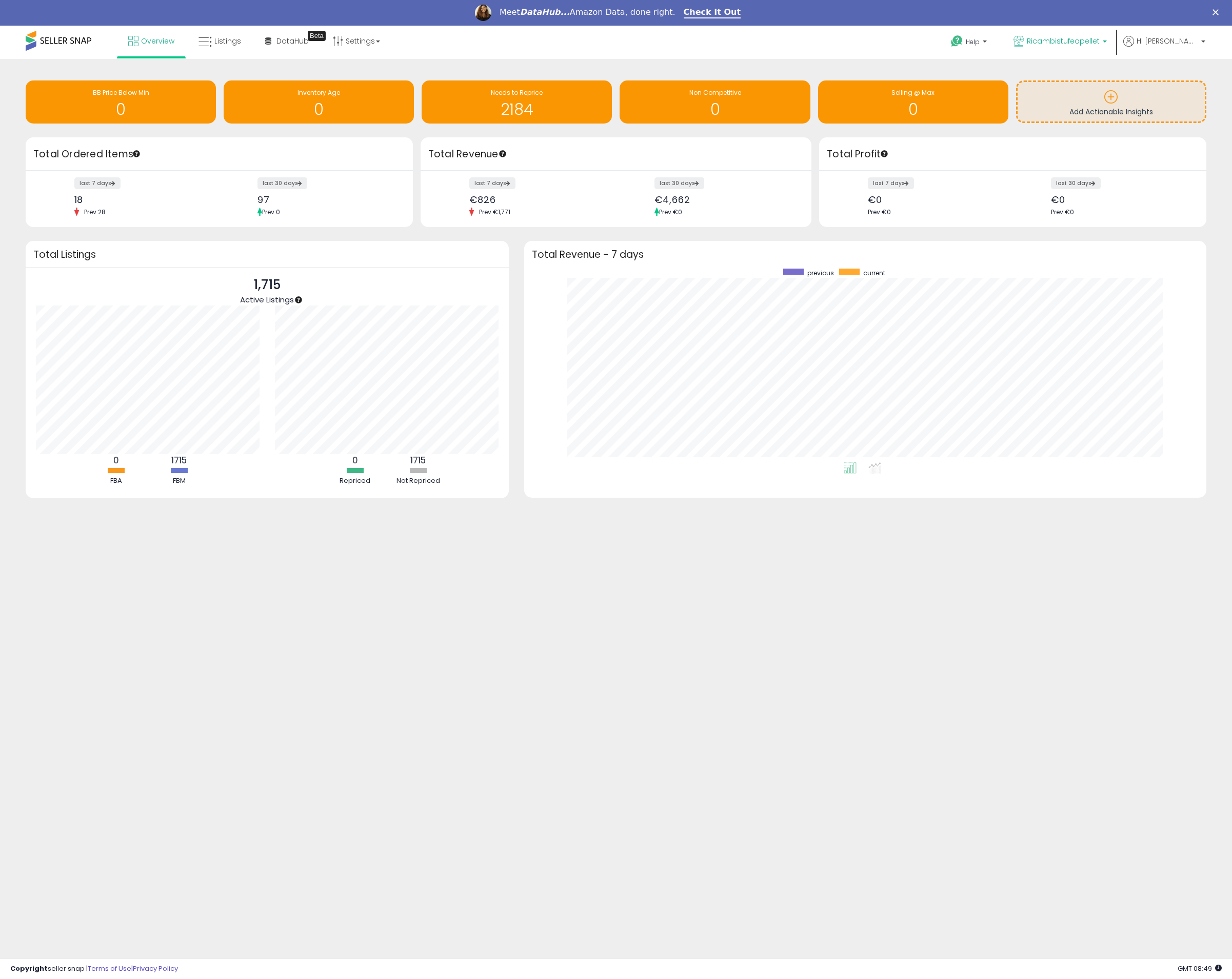
click at [1092, 44] on span "Ricambistufeapellet" at bounding box center [1063, 41] width 73 height 10
click at [146, 48] on link "Overview" at bounding box center [151, 41] width 61 height 31
click at [1181, 49] on link "Hi [PERSON_NAME]" at bounding box center [1164, 47] width 82 height 23
click at [1179, 73] on li "Account" at bounding box center [1182, 81] width 43 height 25
click at [1179, 78] on link "Account" at bounding box center [1181, 80] width 27 height 10
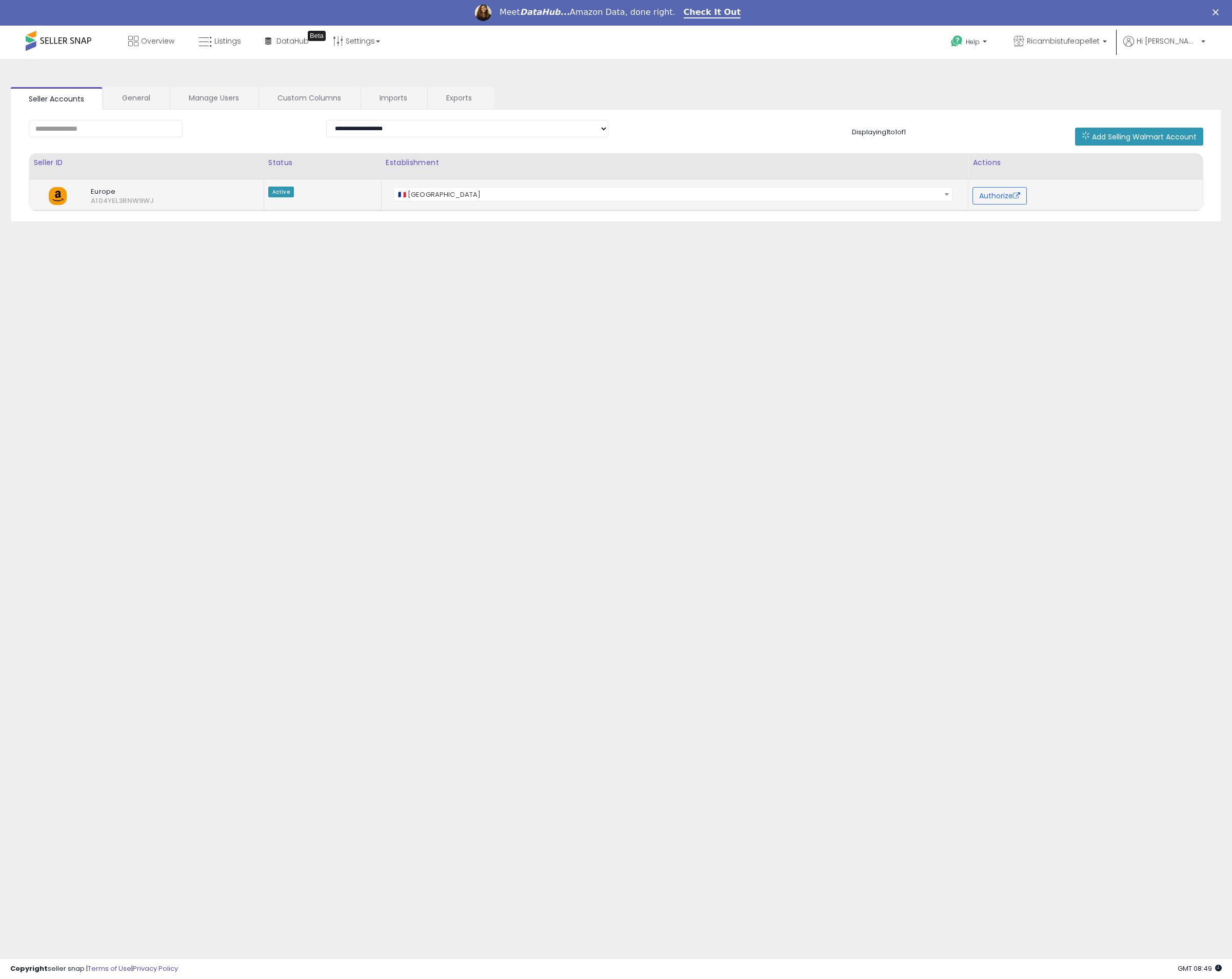
click at [446, 198] on span "🇫🇷 [GEOGRAPHIC_DATA]" at bounding box center [673, 195] width 558 height 15
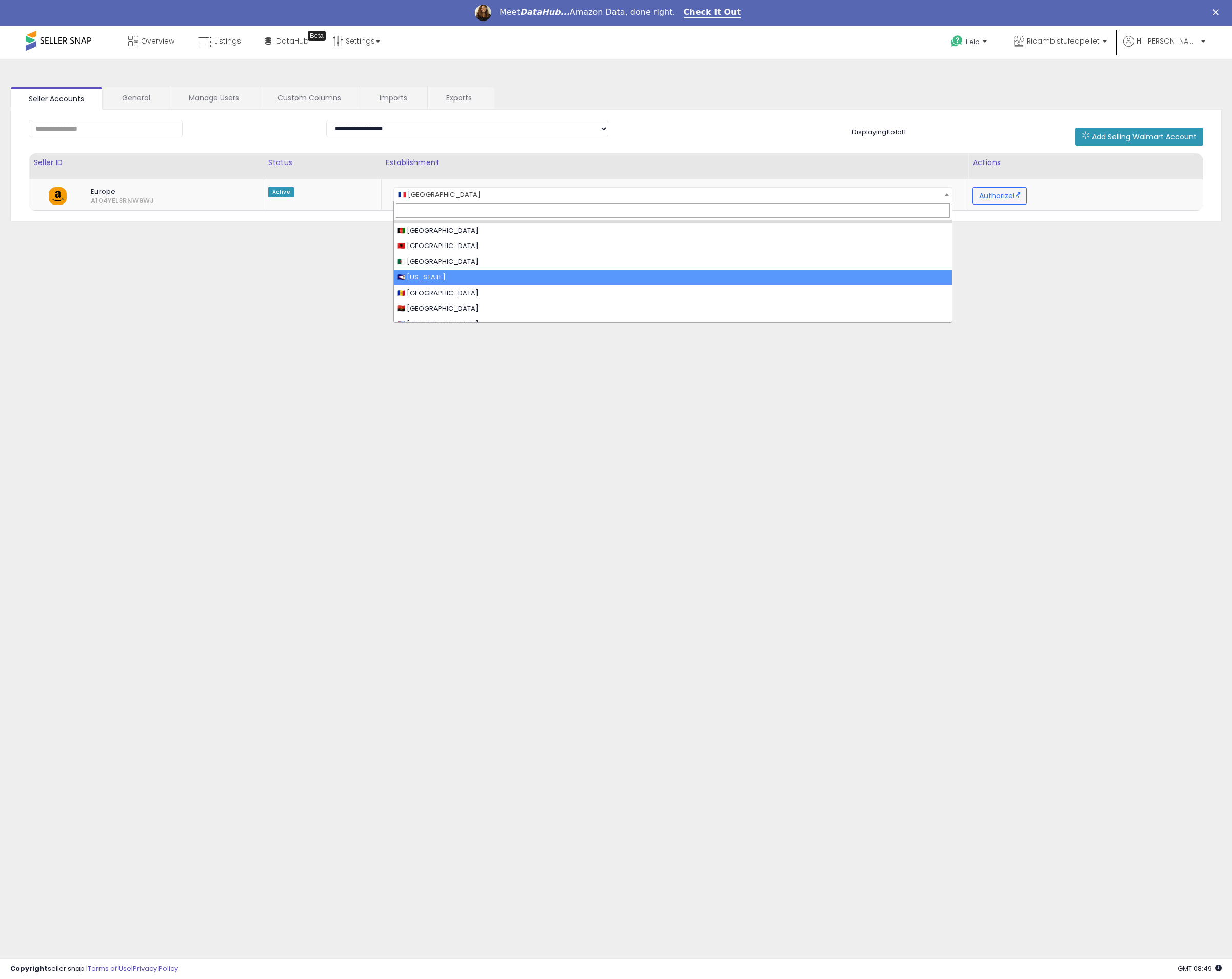
scroll to position [19, 0]
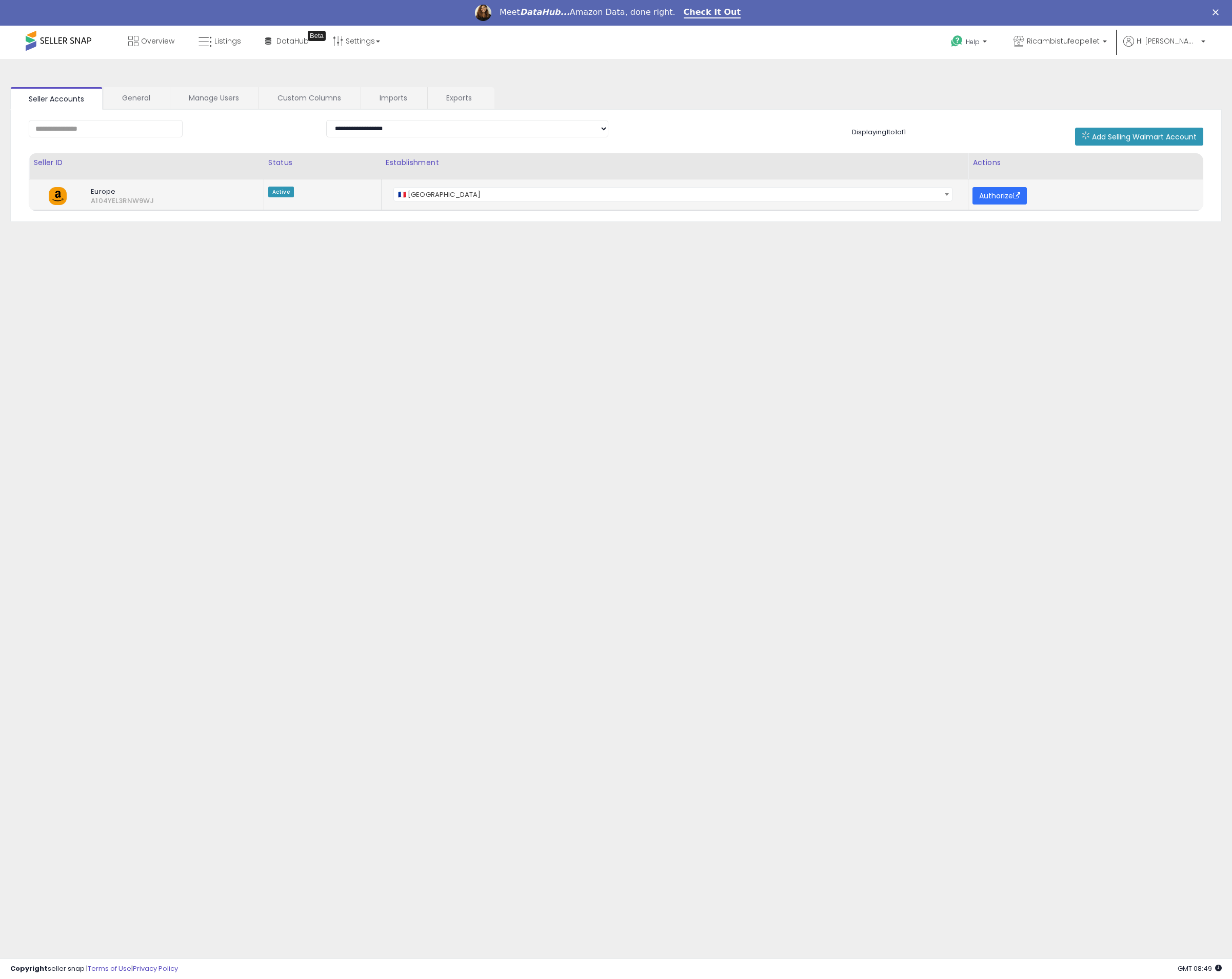
click at [1006, 194] on button "Authorize" at bounding box center [999, 196] width 55 height 17
click at [288, 194] on span "Active" at bounding box center [281, 192] width 25 height 11
click at [109, 202] on span "A104YEL3RNW9WJ" at bounding box center [96, 201] width 26 height 9
click at [144, 38] on span "Overview" at bounding box center [158, 41] width 33 height 10
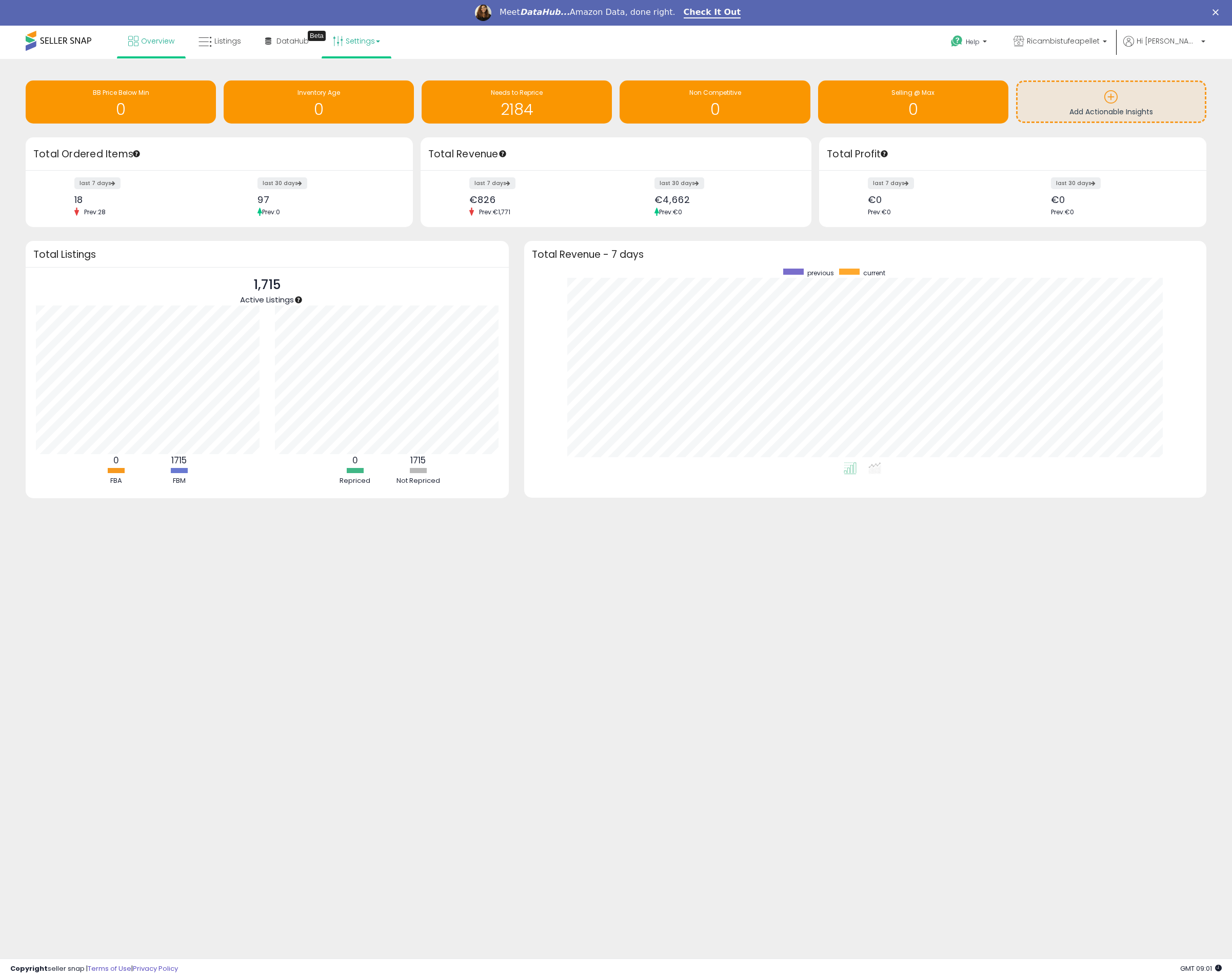
click at [362, 41] on link "Settings" at bounding box center [356, 41] width 63 height 31
click at [365, 77] on link "Store settings" at bounding box center [358, 77] width 46 height 10
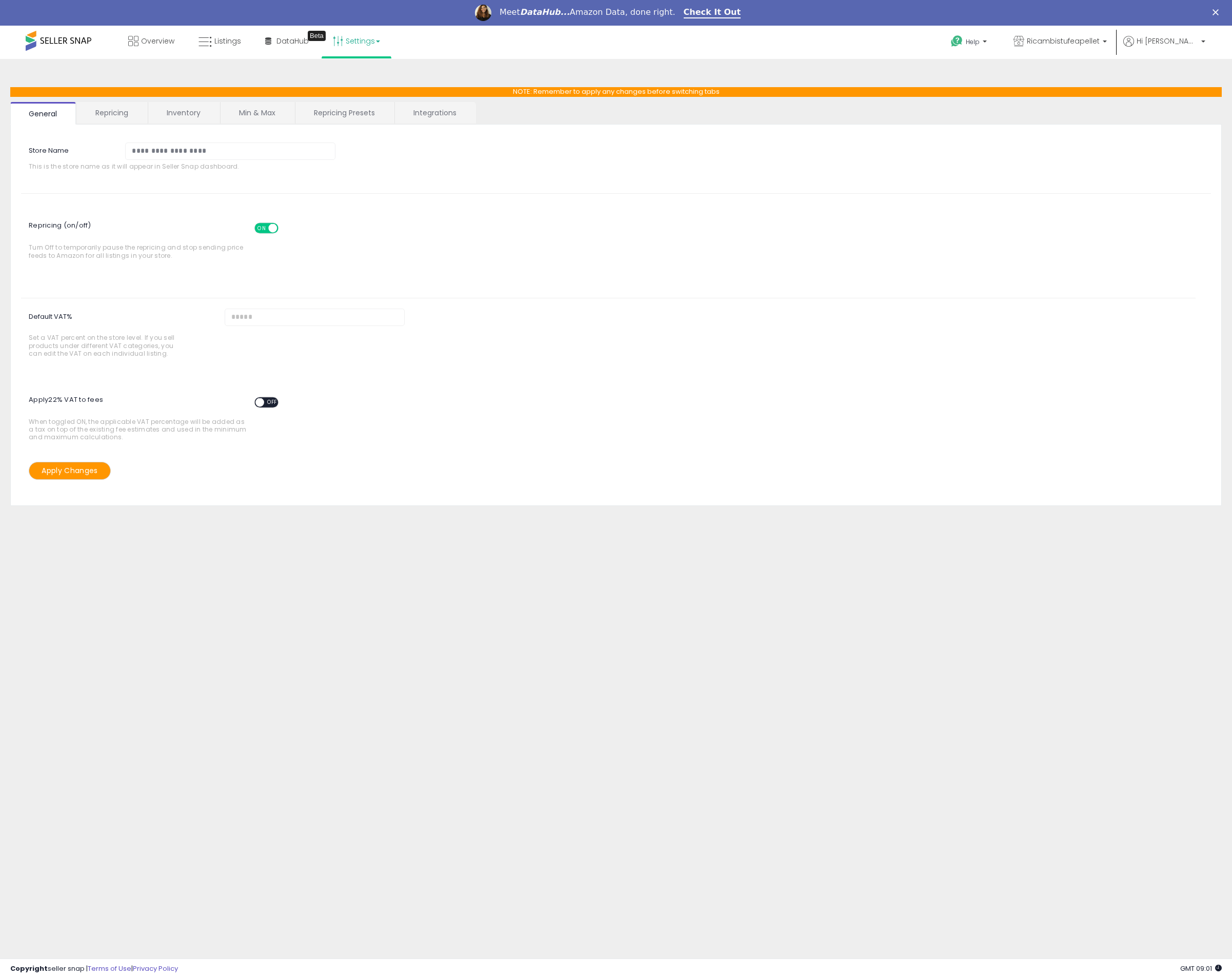
click at [121, 110] on link "Repricing" at bounding box center [111, 113] width 70 height 21
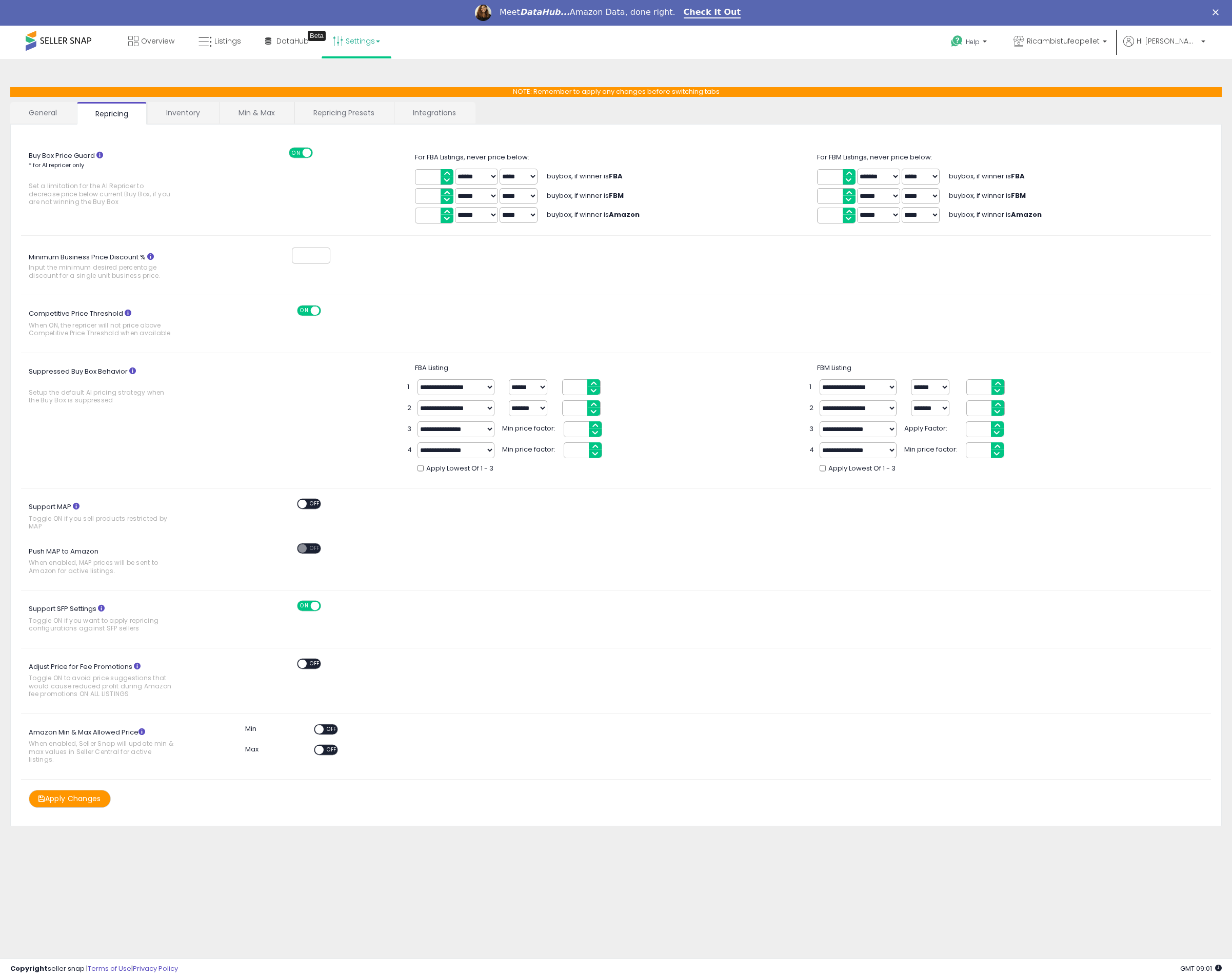
click at [189, 111] on link "Inventory" at bounding box center [183, 113] width 71 height 21
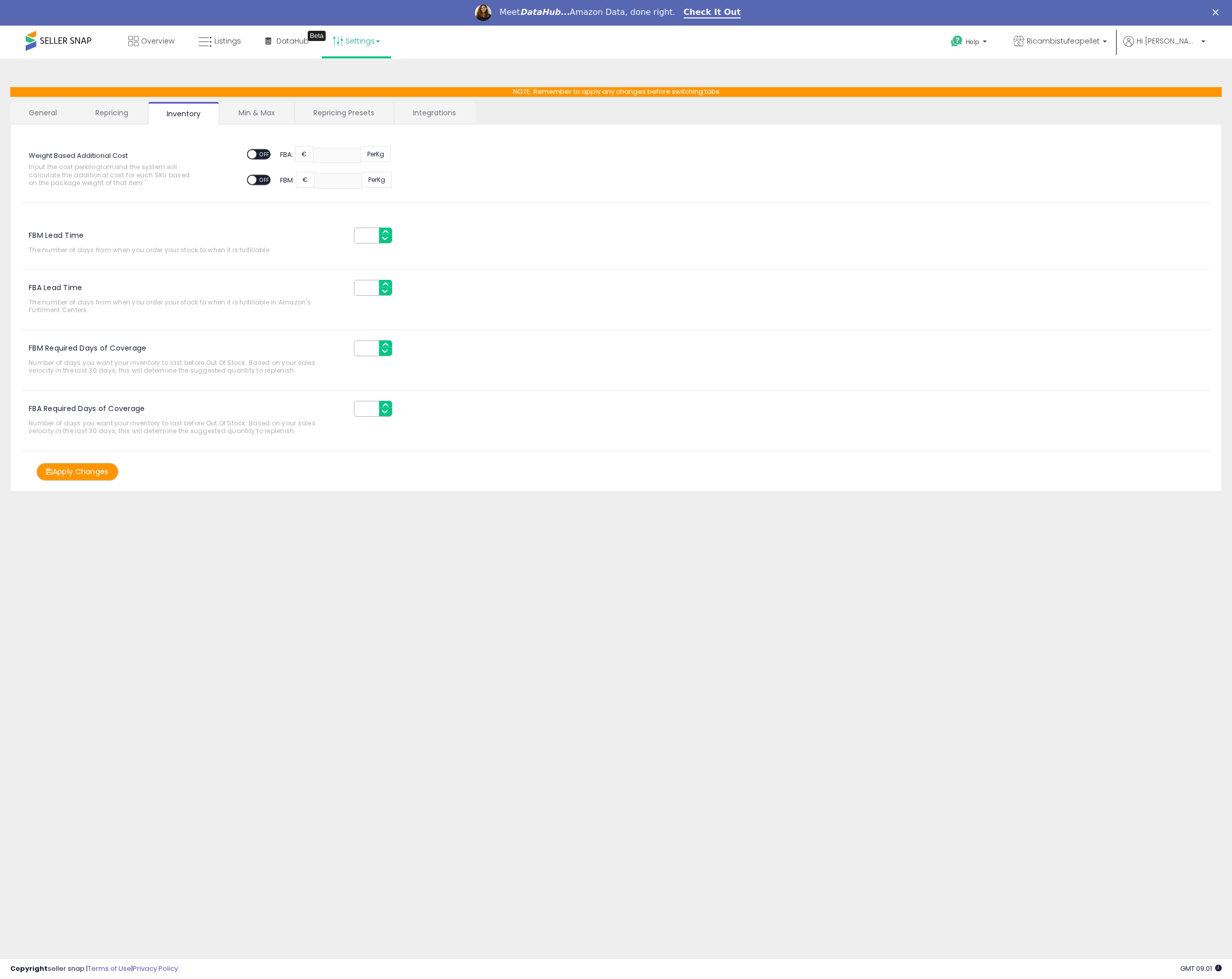
click at [264, 190] on div "Weight Based Additional Cost Input the cost per kilogram and the system will ca…" at bounding box center [237, 170] width 448 height 45
click at [267, 184] on div "ON OFF" at bounding box center [259, 180] width 24 height 11
click at [265, 180] on span "OFF" at bounding box center [265, 180] width 17 height 9
click at [326, 181] on input "number" at bounding box center [338, 180] width 48 height 15
type input "***"
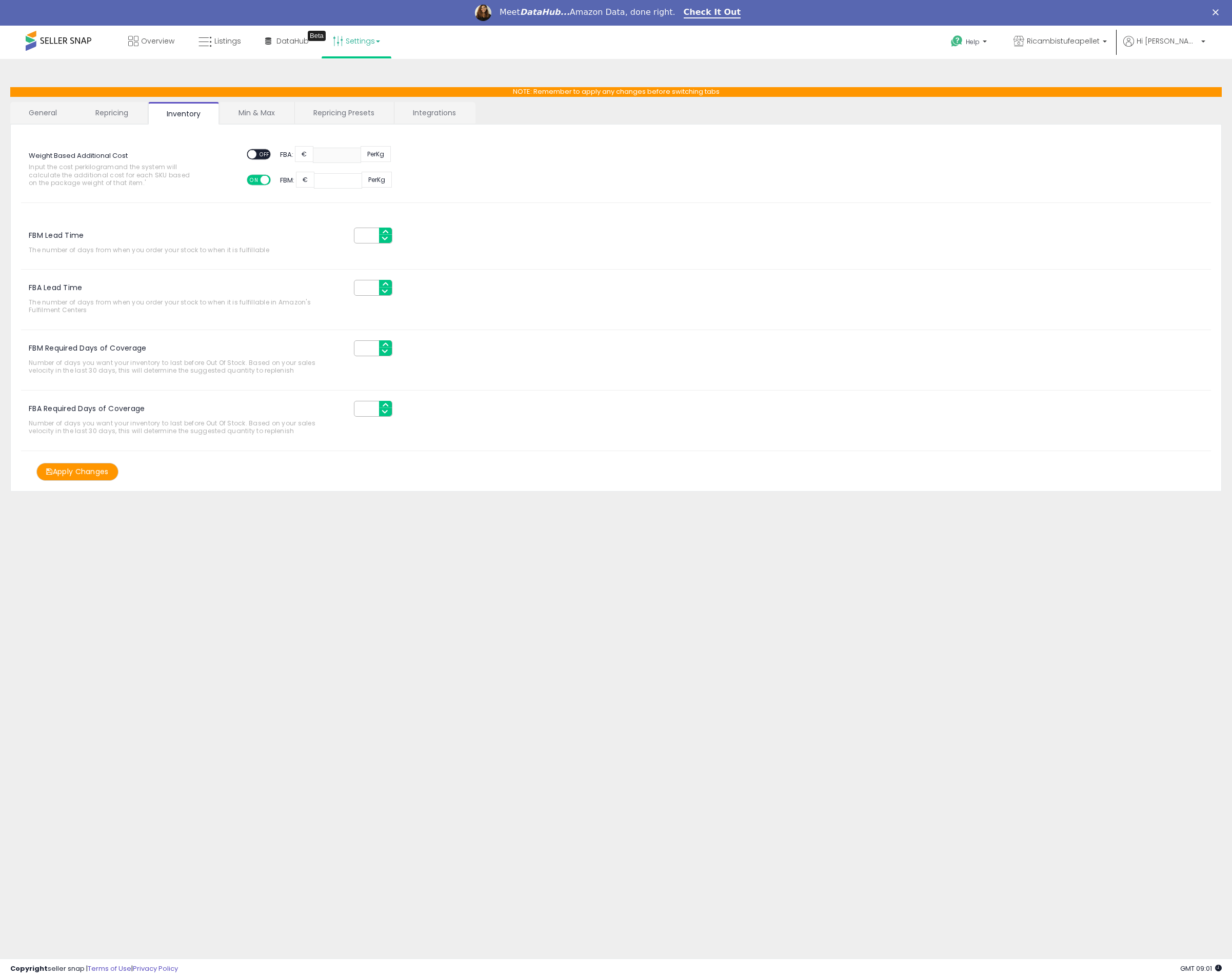
click at [282, 116] on link "Min & Max" at bounding box center [257, 113] width 73 height 21
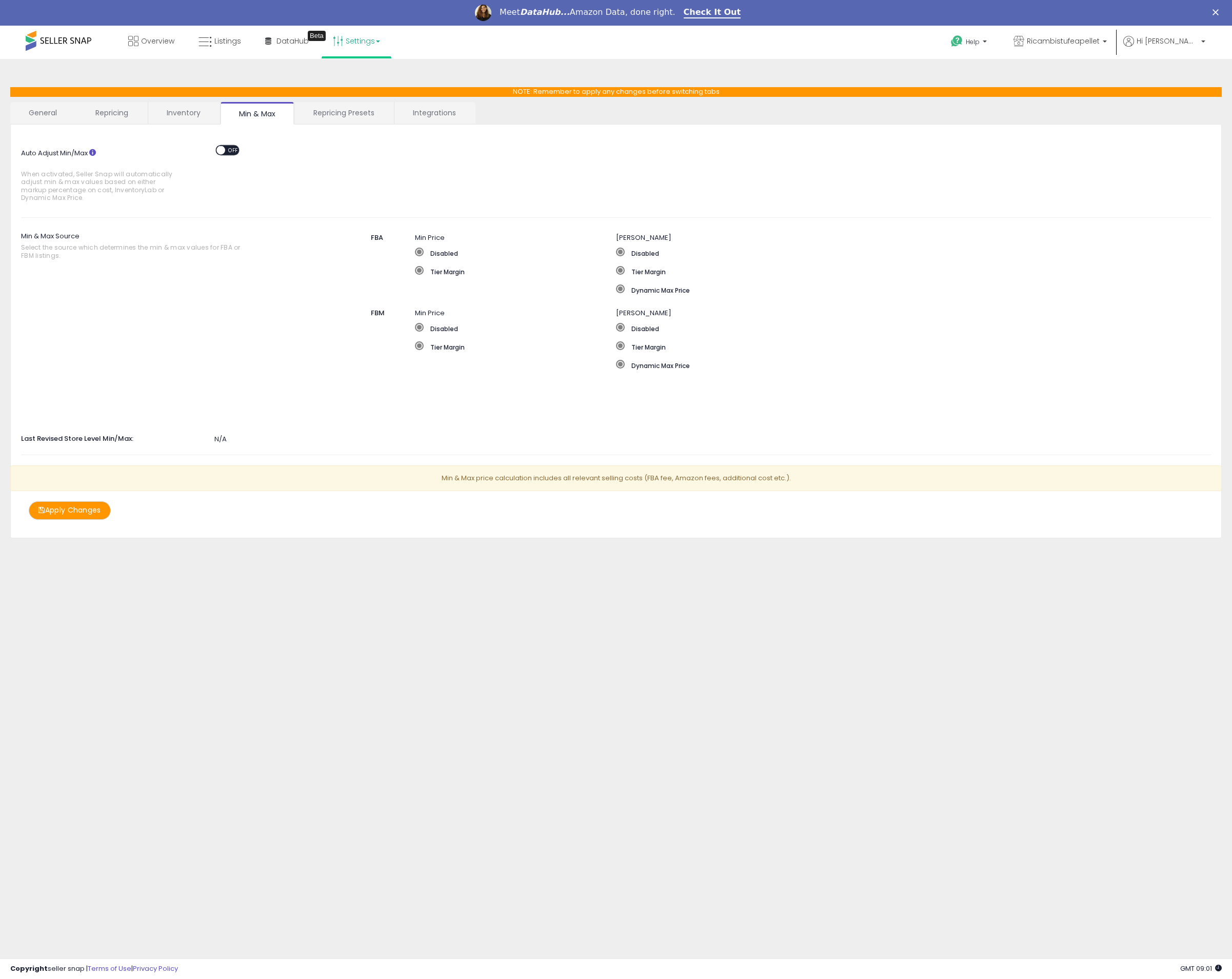
click at [228, 148] on span "OFF" at bounding box center [233, 150] width 17 height 9
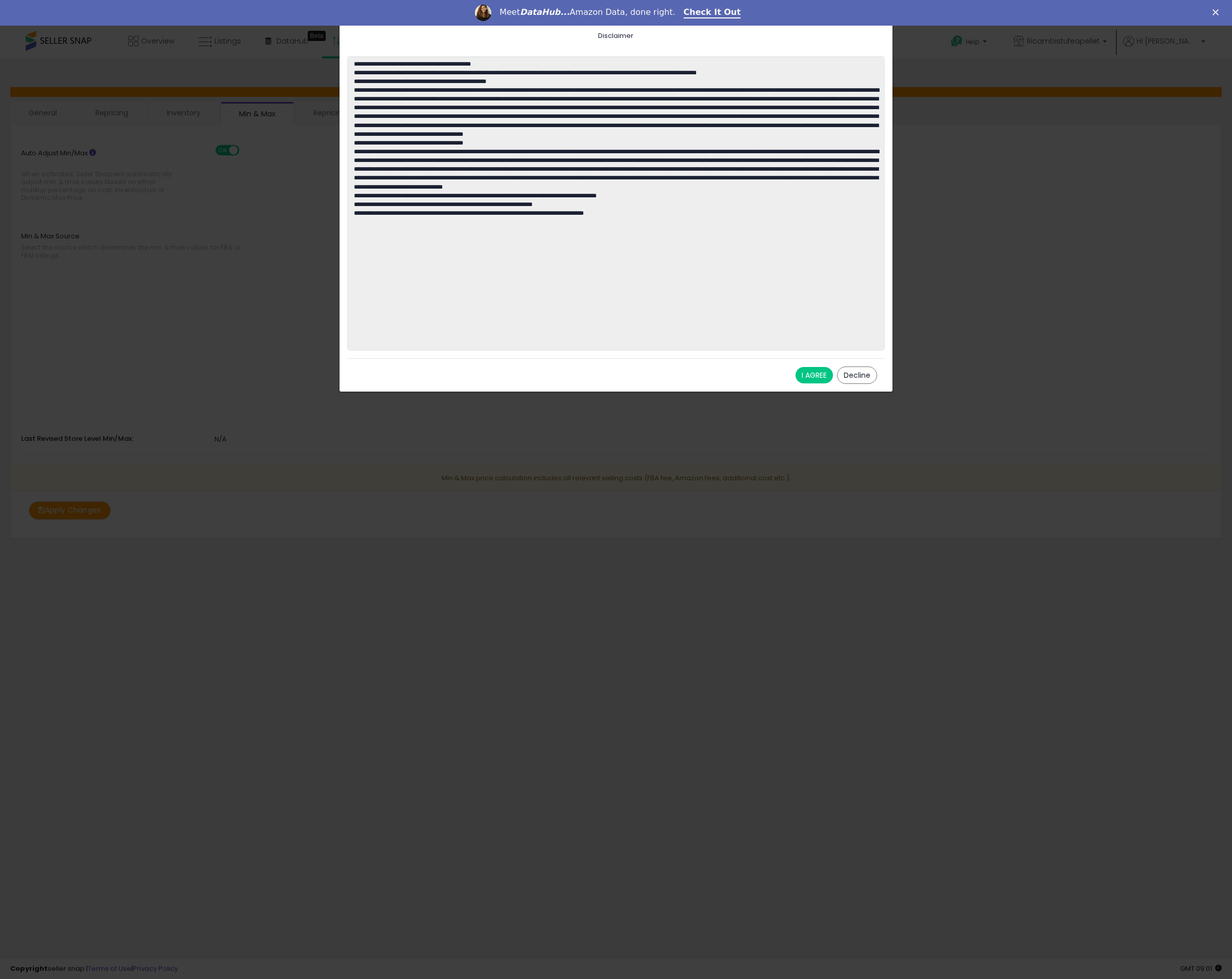
click at [820, 376] on button "I AGREE" at bounding box center [814, 375] width 37 height 17
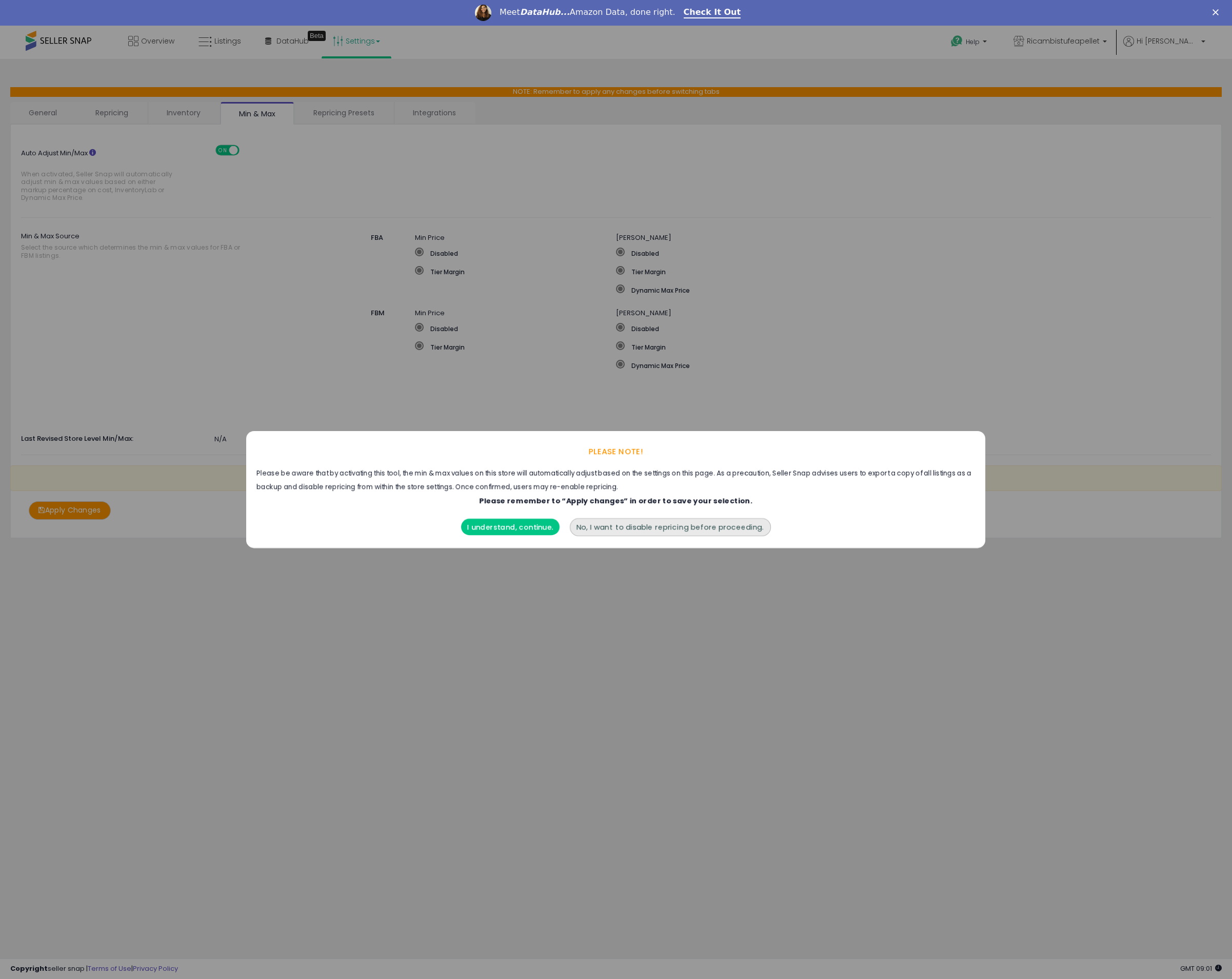
click at [522, 529] on button "I understand, continue." at bounding box center [510, 527] width 99 height 17
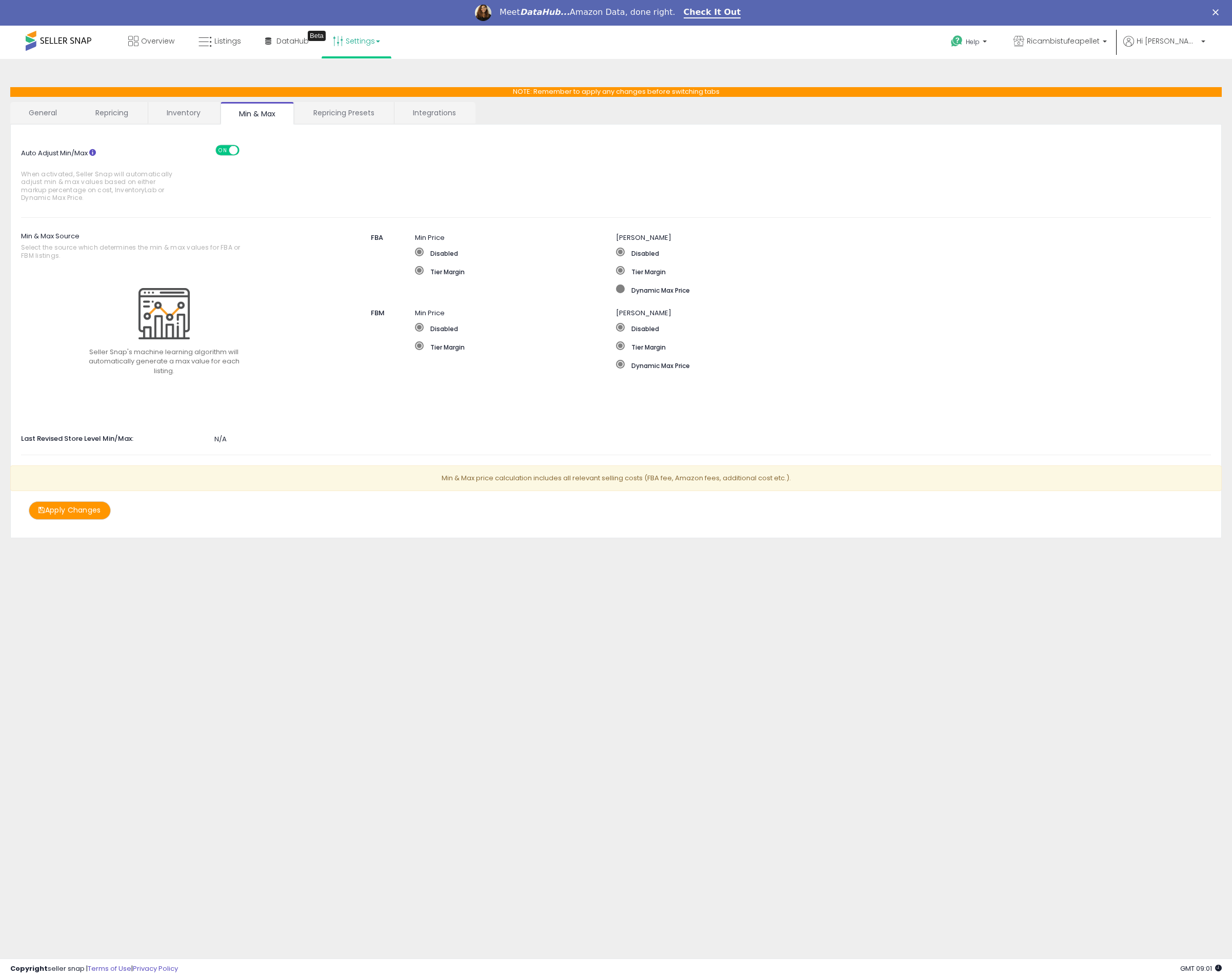
click at [620, 288] on span at bounding box center [620, 288] width 9 height 9
click at [622, 362] on span at bounding box center [620, 364] width 9 height 9
click at [422, 345] on span at bounding box center [419, 346] width 9 height 9
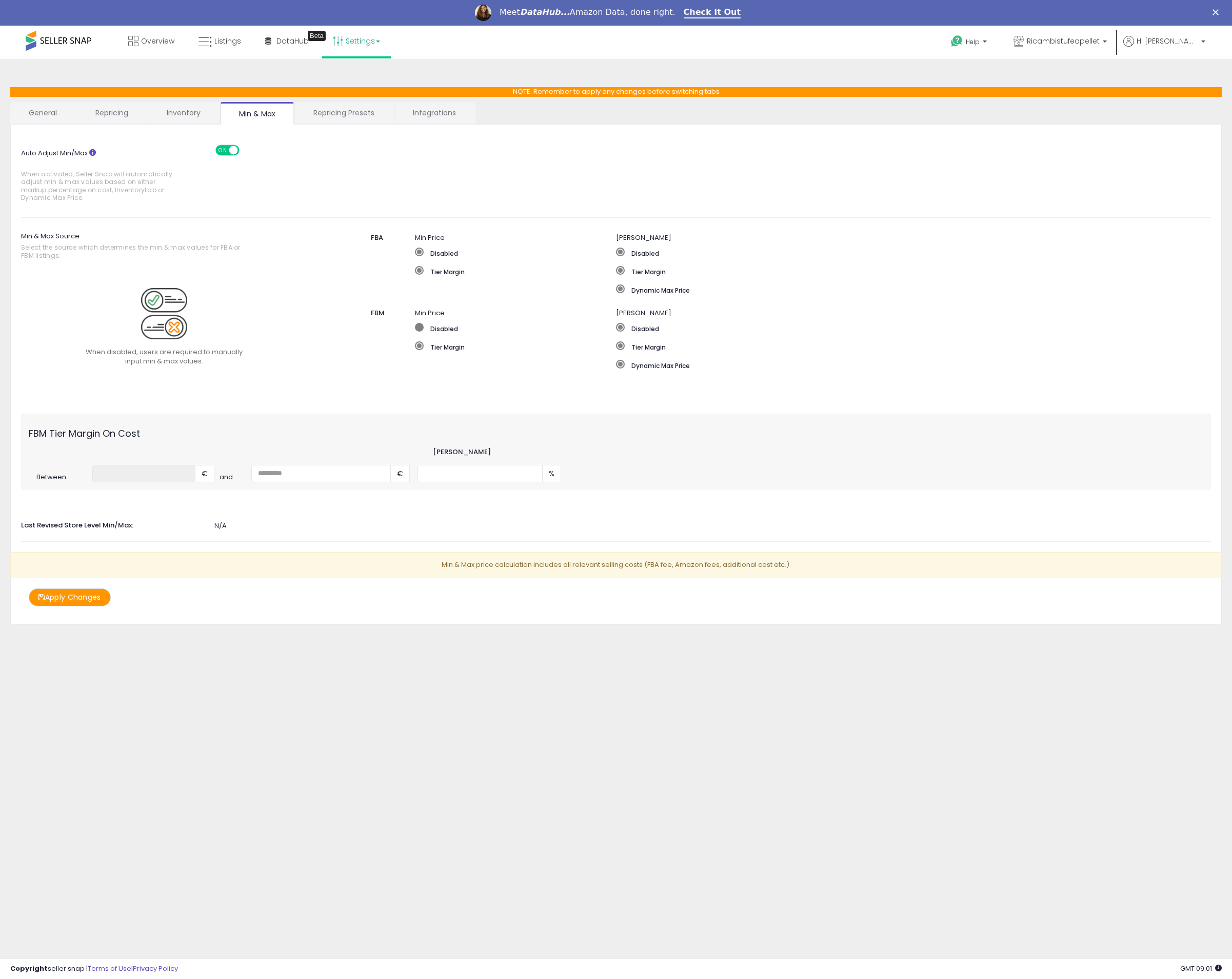
click at [418, 323] on span at bounding box center [419, 327] width 9 height 9
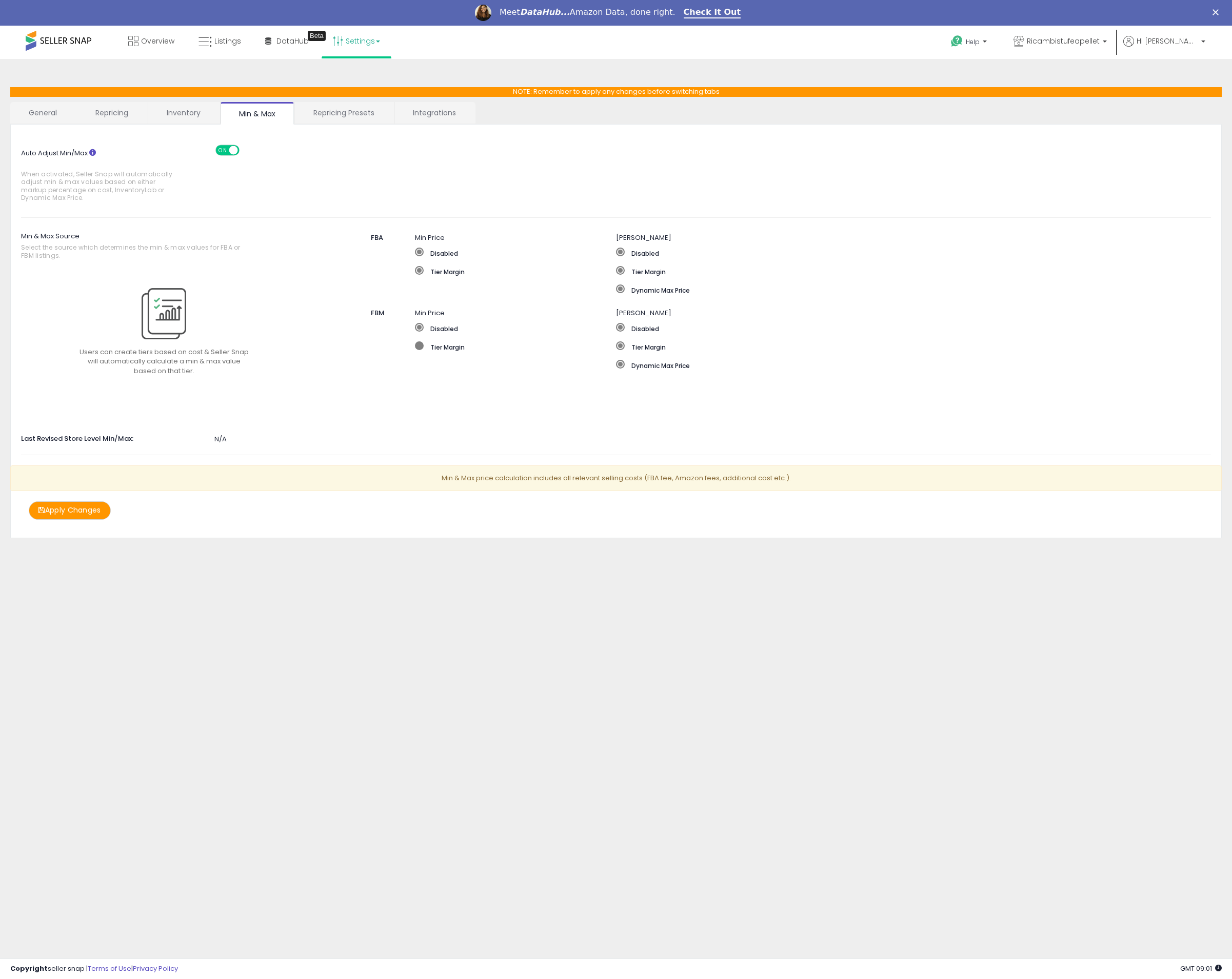
click at [418, 348] on label "Tier Margin" at bounding box center [516, 346] width 201 height 10
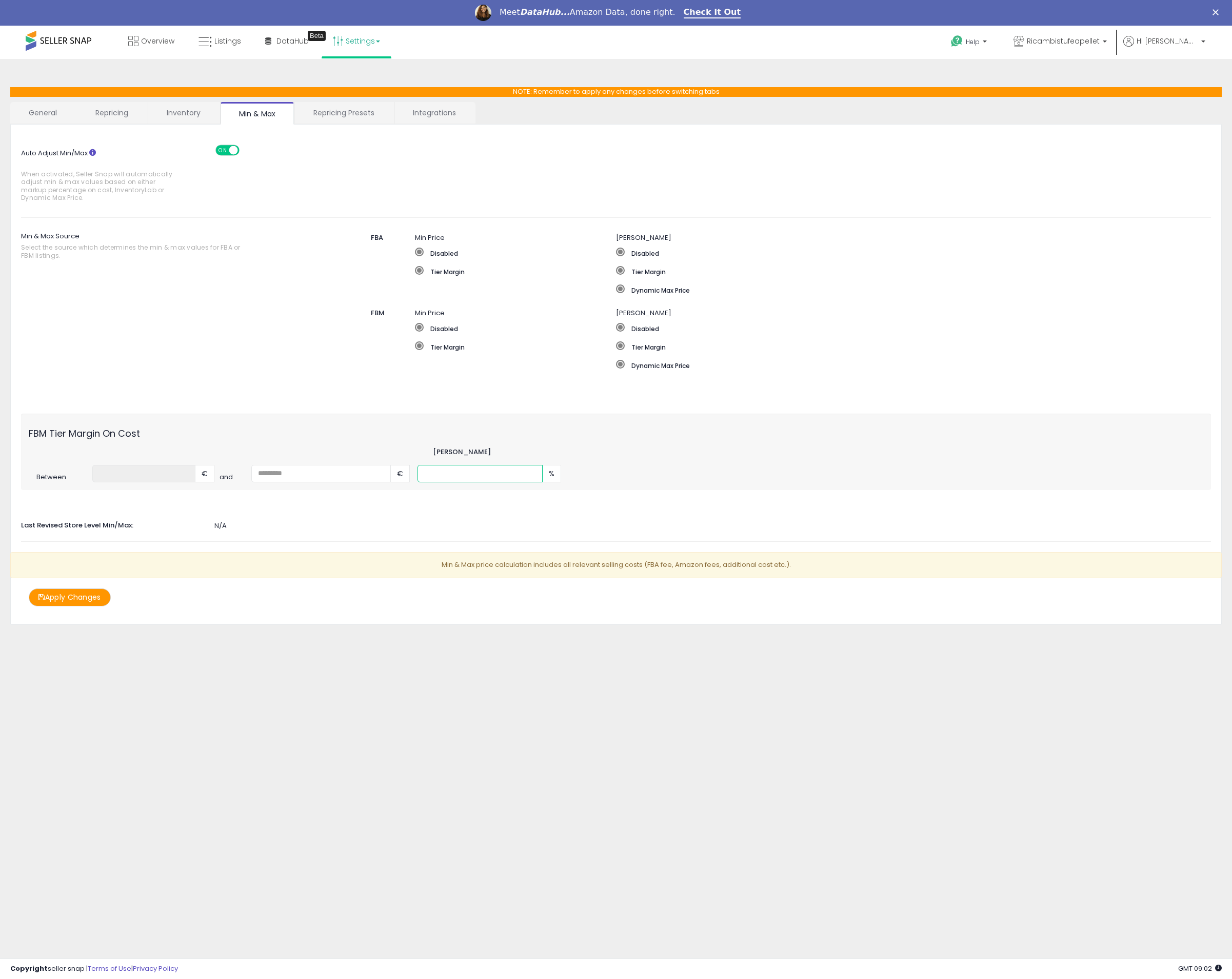
click at [520, 471] on input "number" at bounding box center [480, 474] width 125 height 17
type input "**"
click at [420, 323] on span at bounding box center [419, 327] width 9 height 9
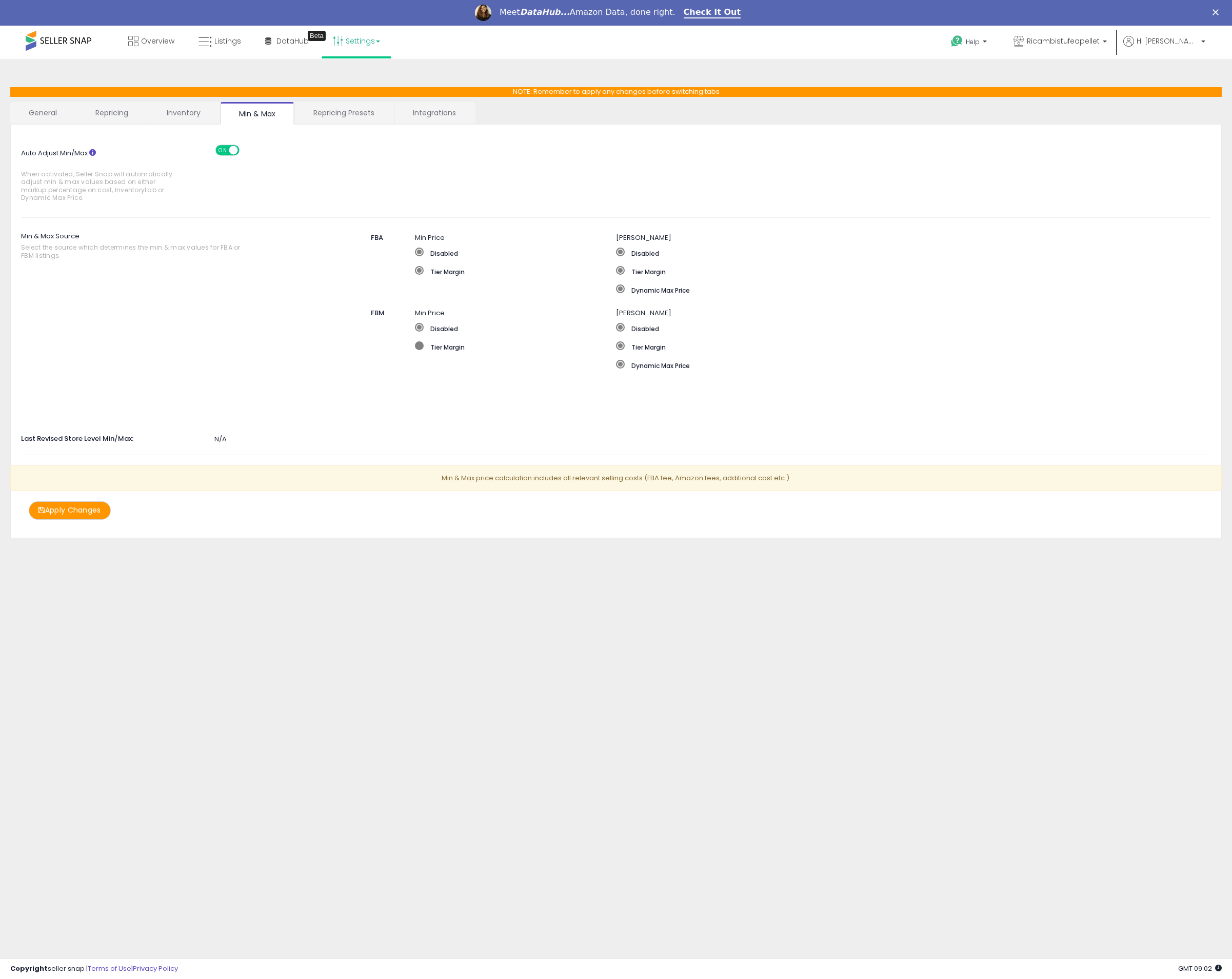
drag, startPoint x: 418, startPoint y: 335, endPoint x: 417, endPoint y: 340, distance: 5.1
click at [418, 335] on div "Disabled Tier Margin" at bounding box center [516, 341] width 201 height 37
click at [416, 342] on span at bounding box center [419, 346] width 9 height 9
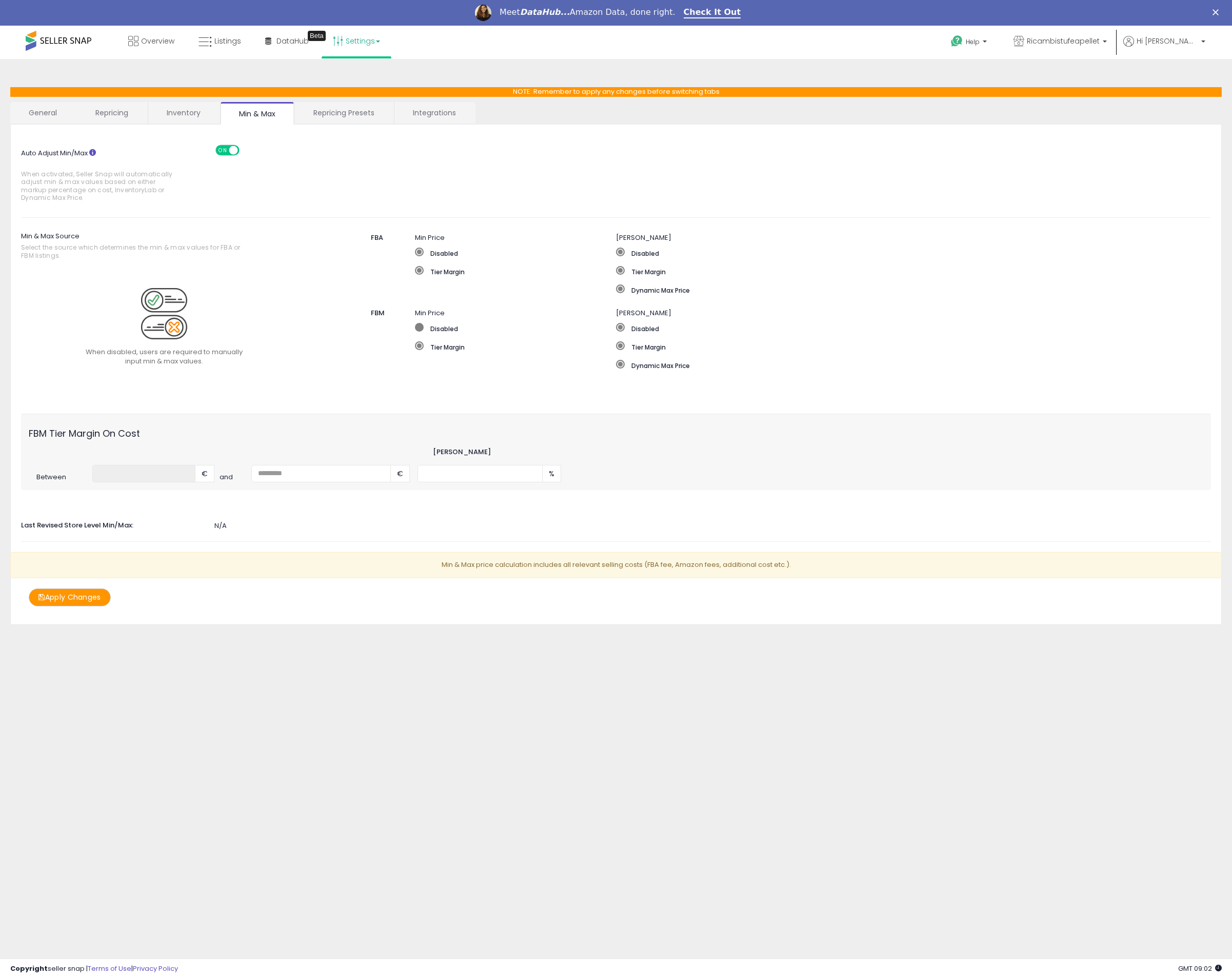
click at [420, 325] on span at bounding box center [419, 327] width 9 height 9
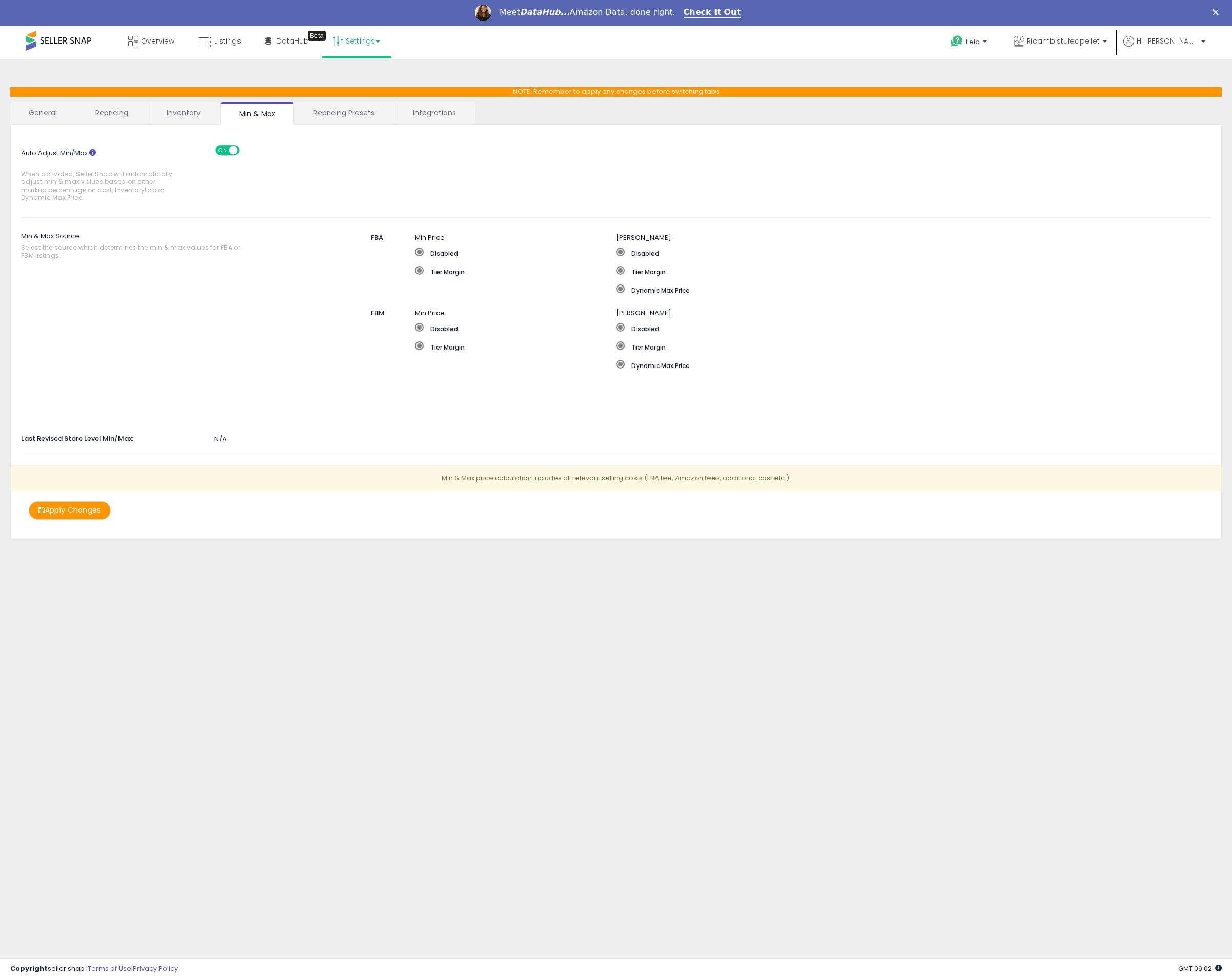
click at [366, 112] on link "Repricing Presets" at bounding box center [344, 113] width 98 height 21
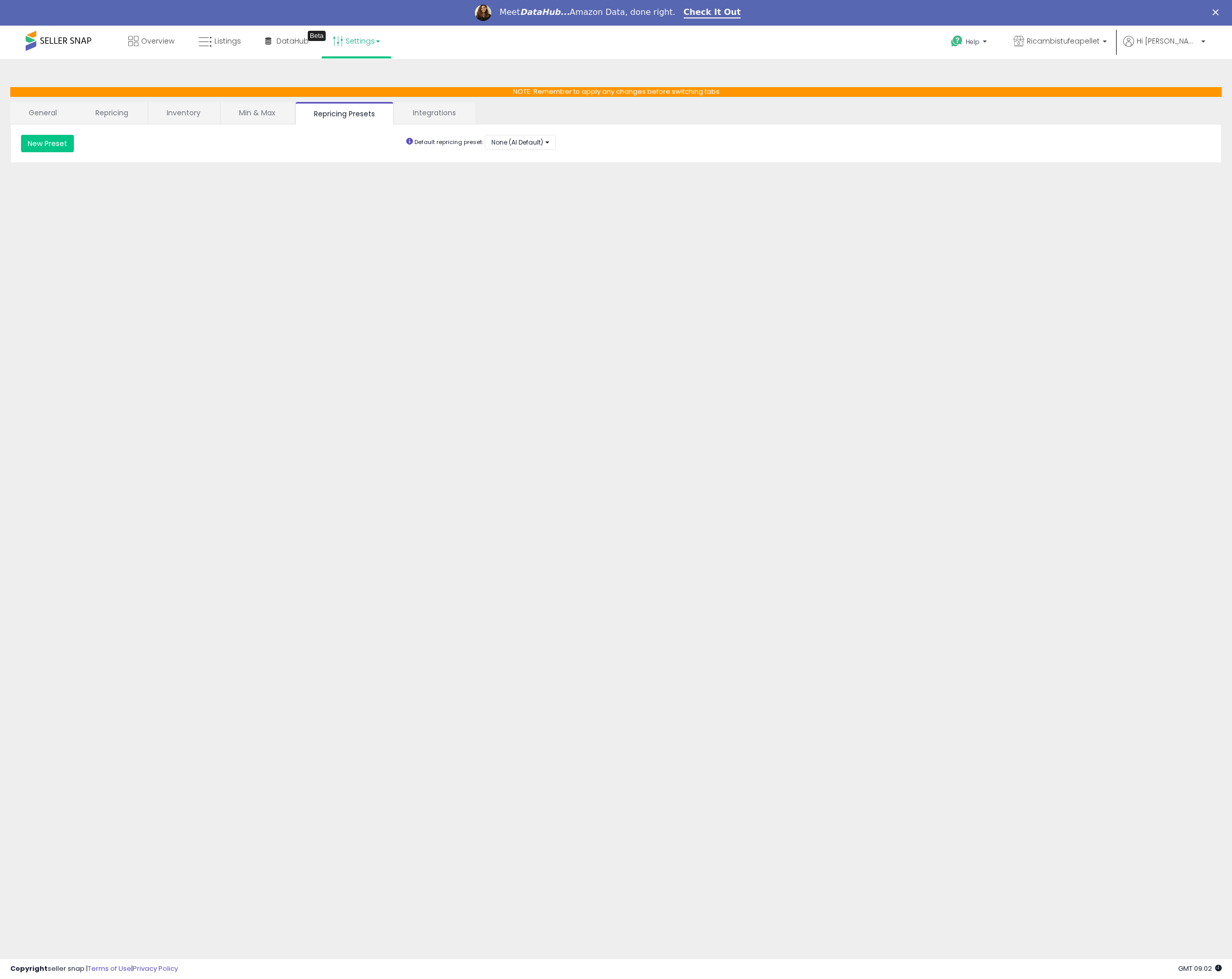
click at [433, 116] on link "Integrations" at bounding box center [434, 113] width 80 height 21
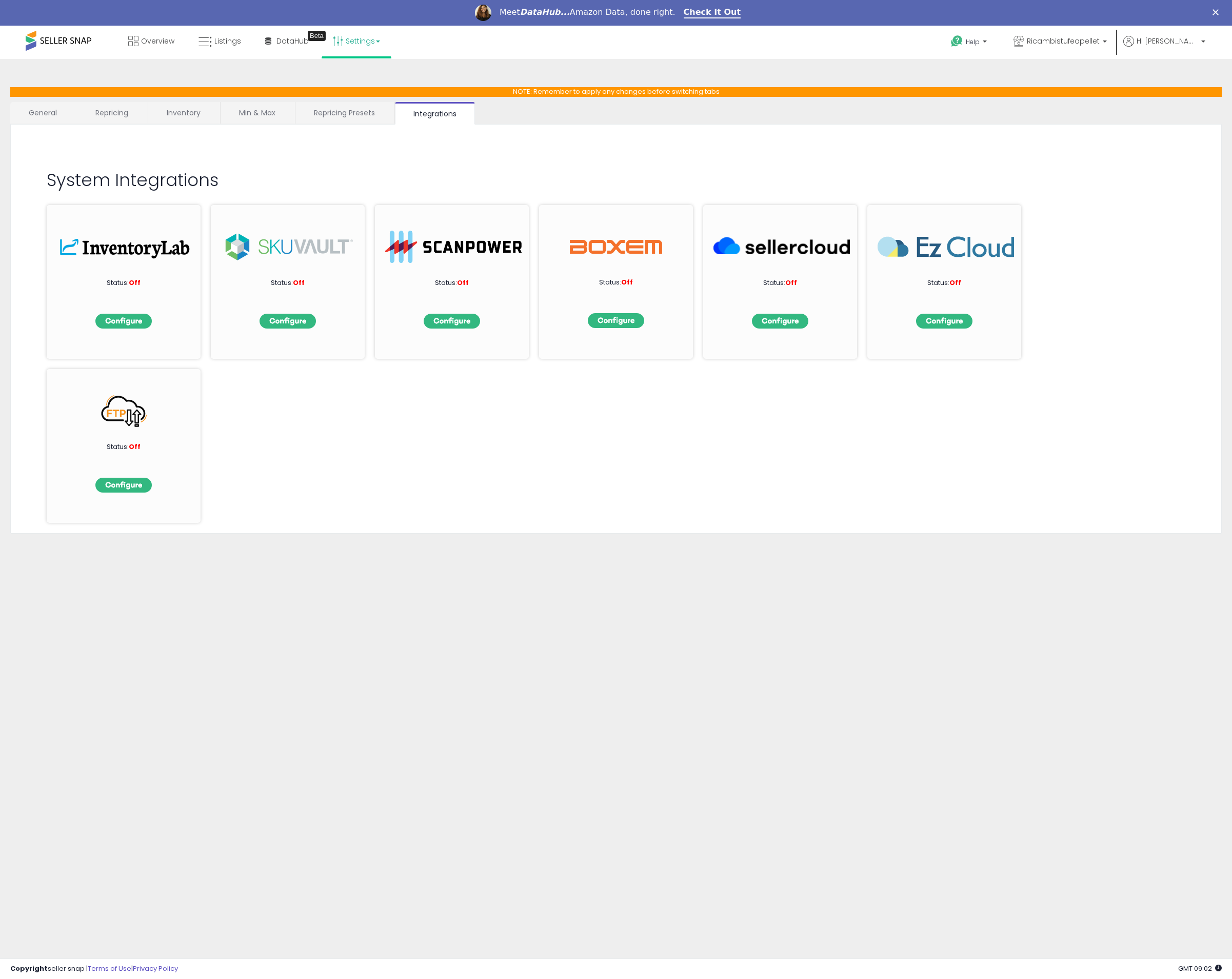
click at [109, 114] on link "Repricing" at bounding box center [111, 113] width 70 height 21
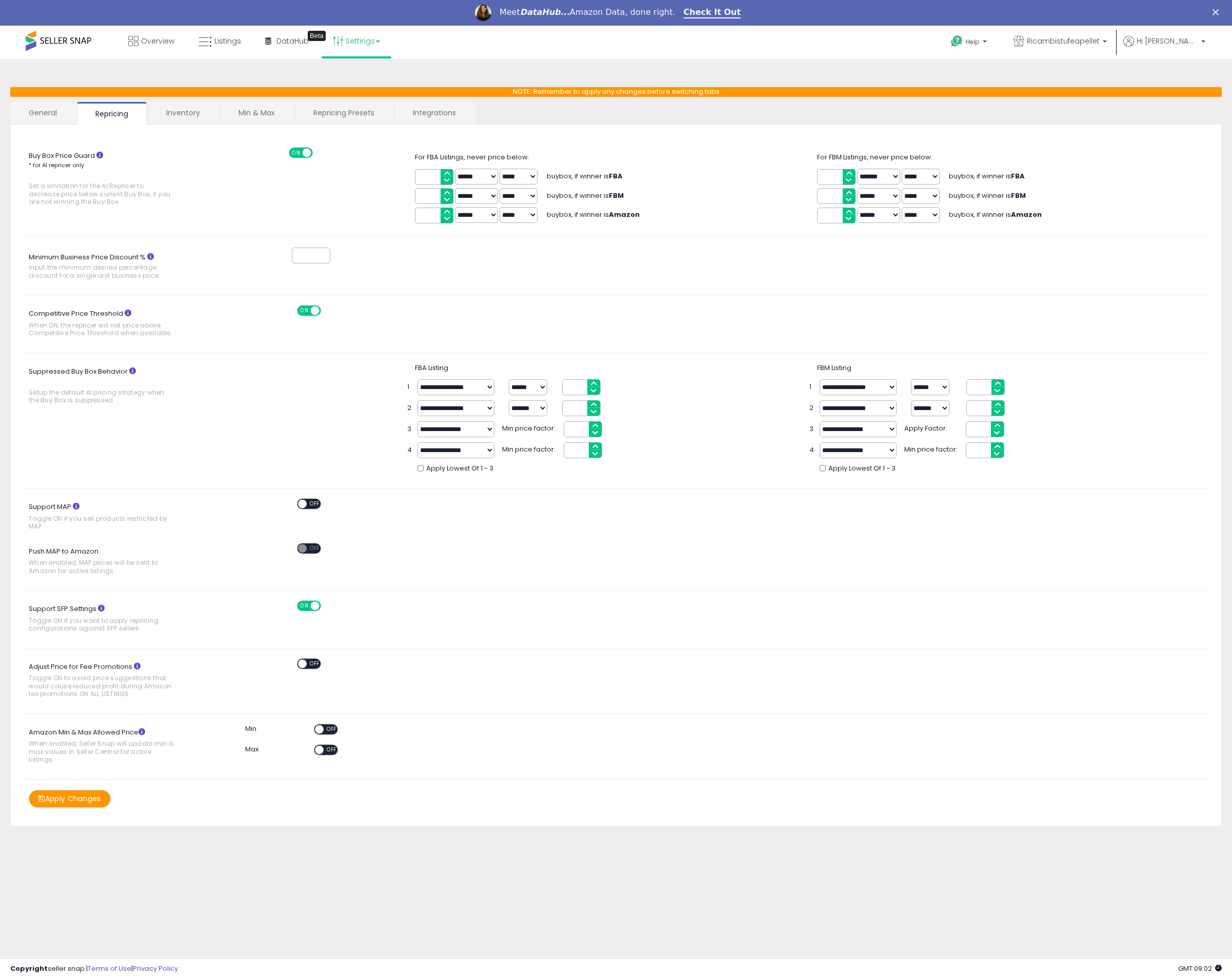
click at [85, 790] on button "Apply Changes" at bounding box center [69, 799] width 82 height 18
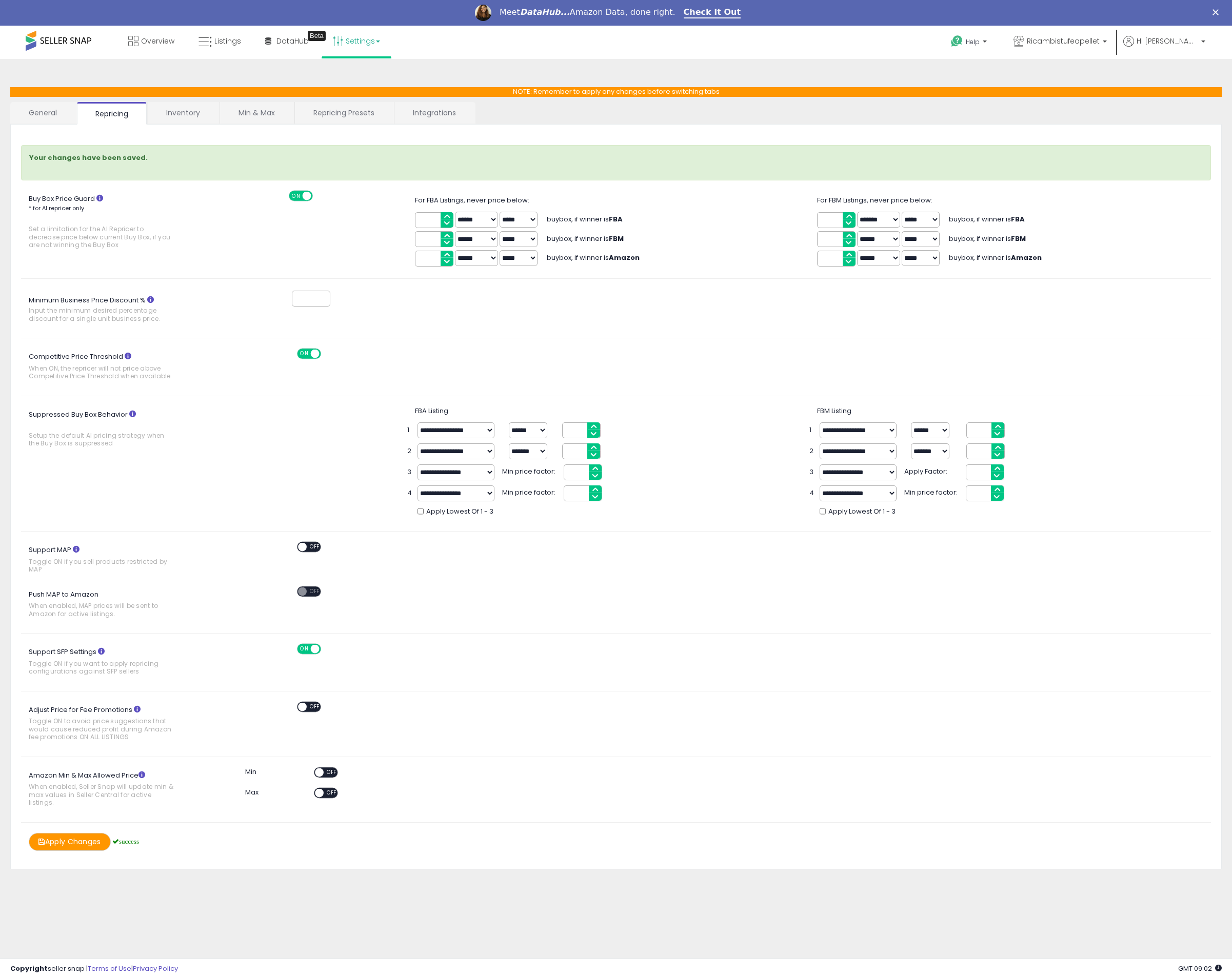
click at [69, 107] on link "General" at bounding box center [43, 113] width 66 height 21
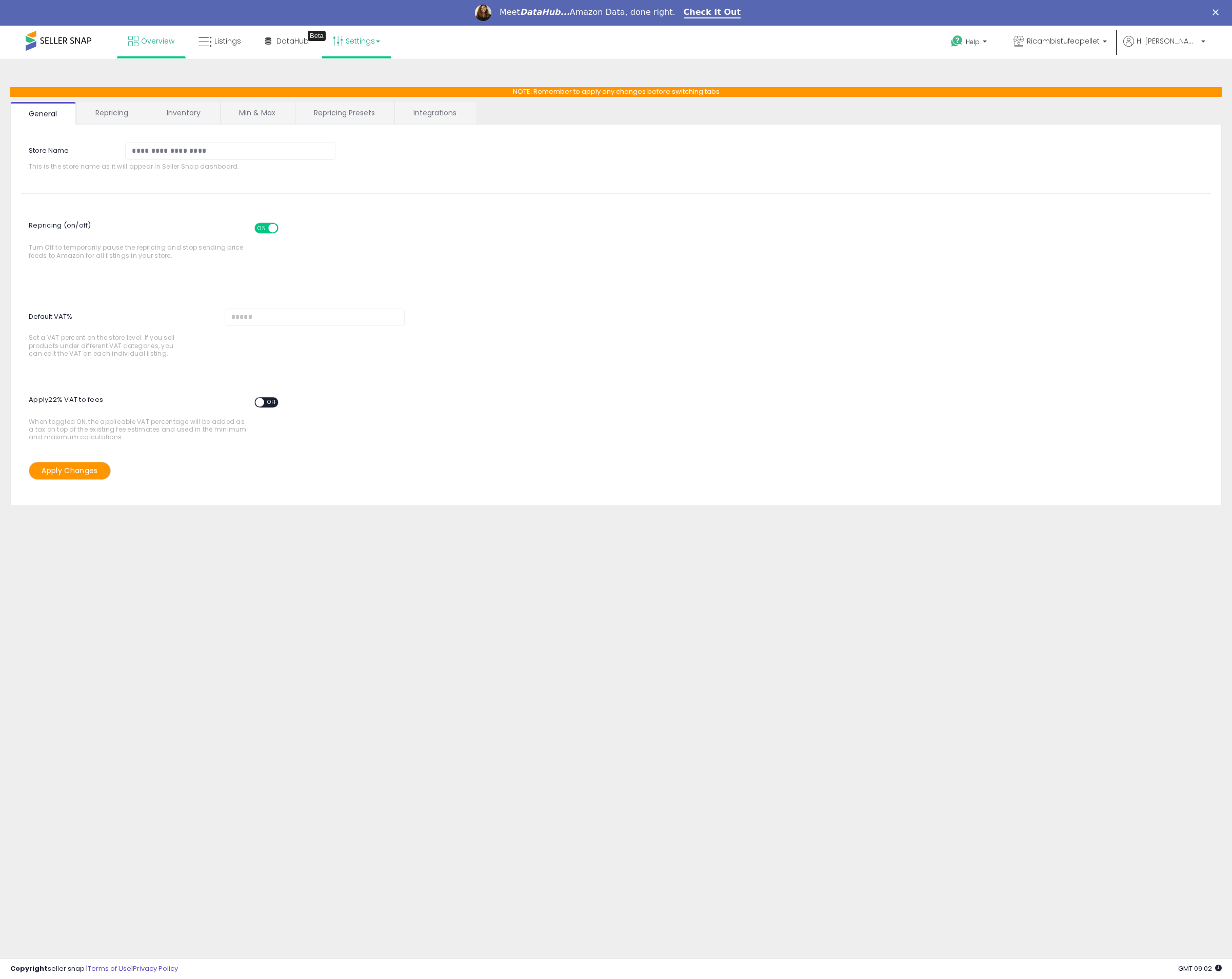
click at [175, 49] on link "Overview" at bounding box center [151, 41] width 61 height 31
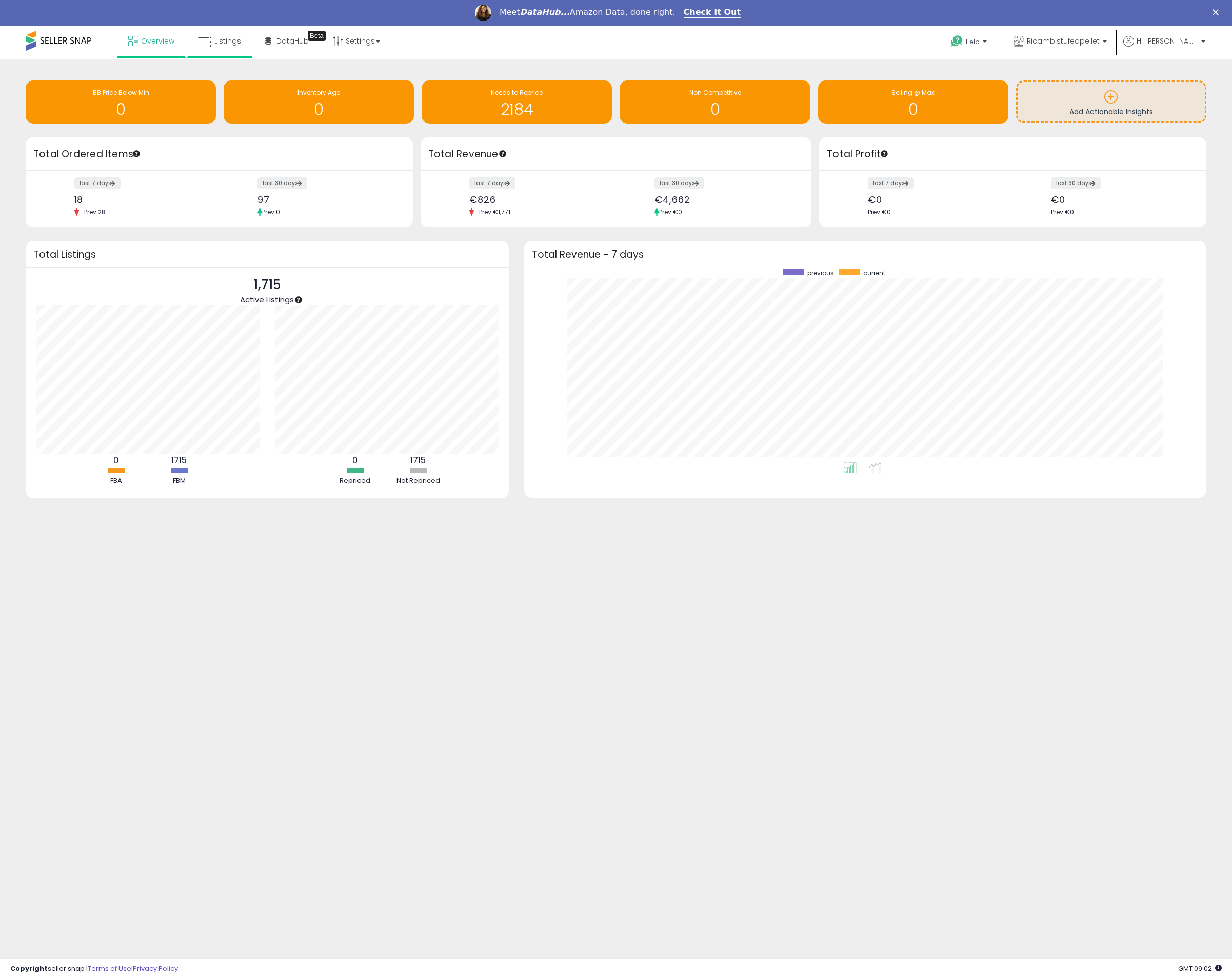
click at [205, 58] on li "Listings" at bounding box center [220, 41] width 65 height 33
click at [217, 42] on span "Listings" at bounding box center [228, 41] width 27 height 10
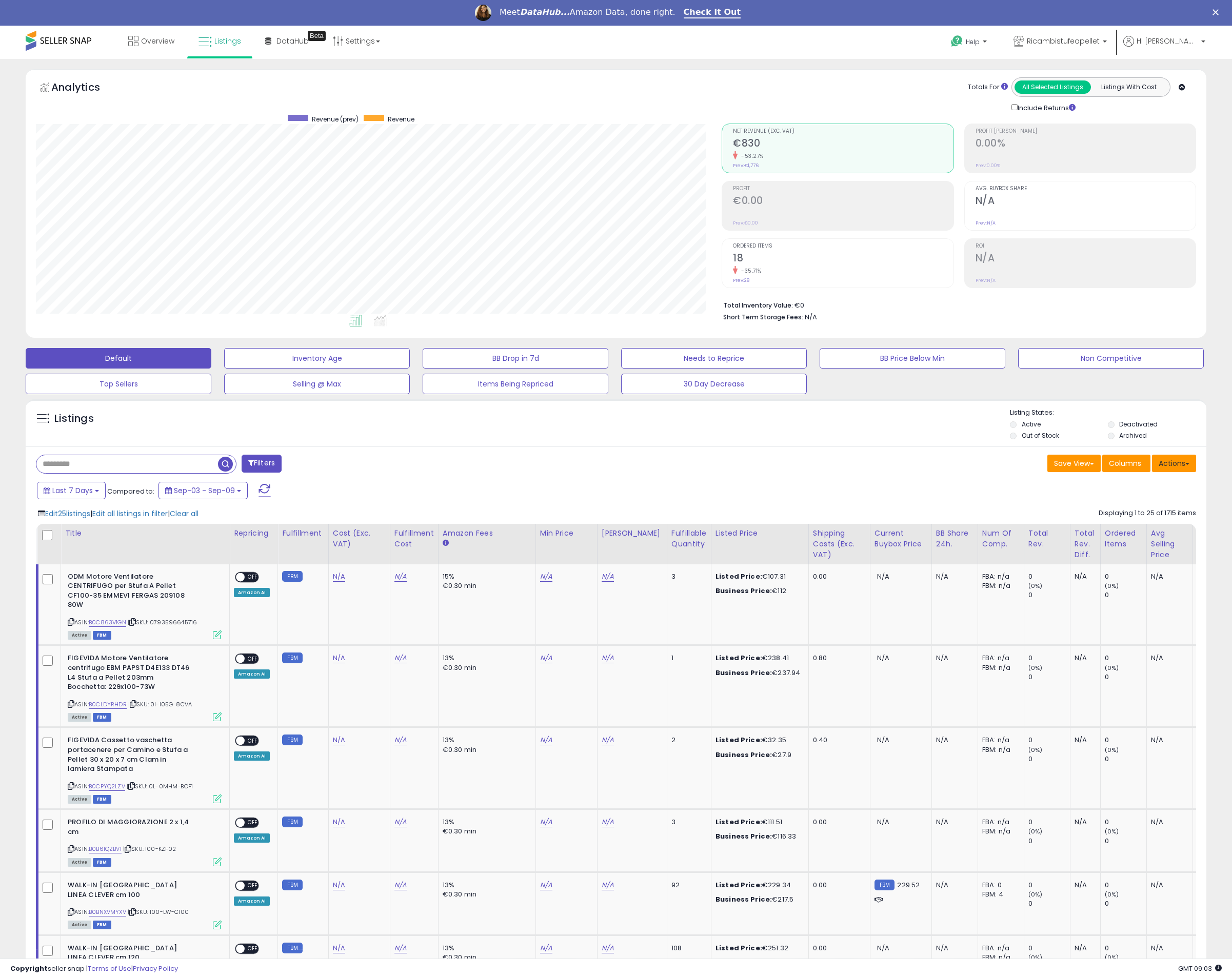
click at [1175, 462] on button "Actions" at bounding box center [1174, 464] width 44 height 17
click at [1172, 462] on button "Actions" at bounding box center [1174, 464] width 44 height 17
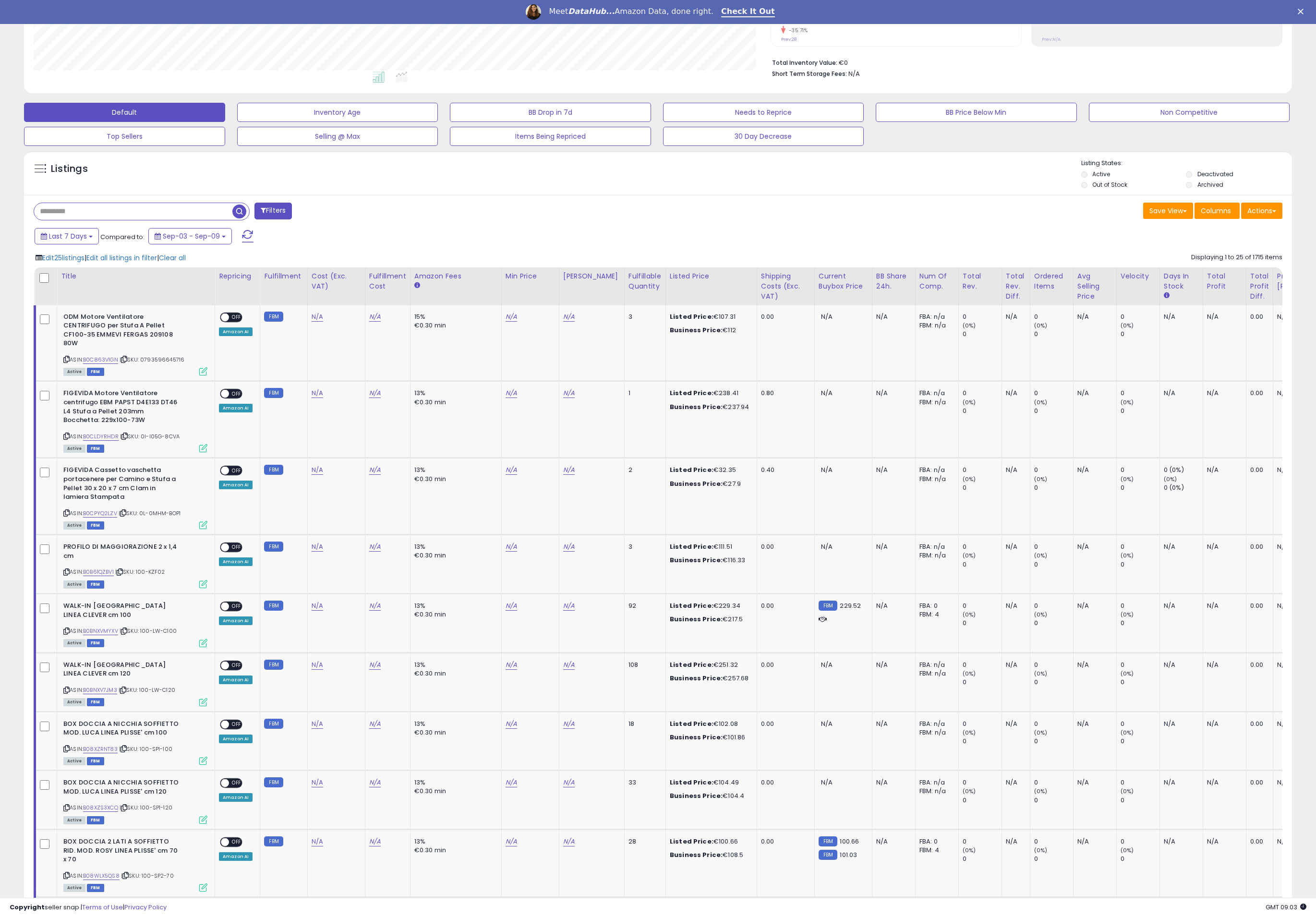
scroll to position [197, 737]
click at [1153, 283] on div "Profit [PERSON_NAME]" at bounding box center [1305, 281] width 57 height 20
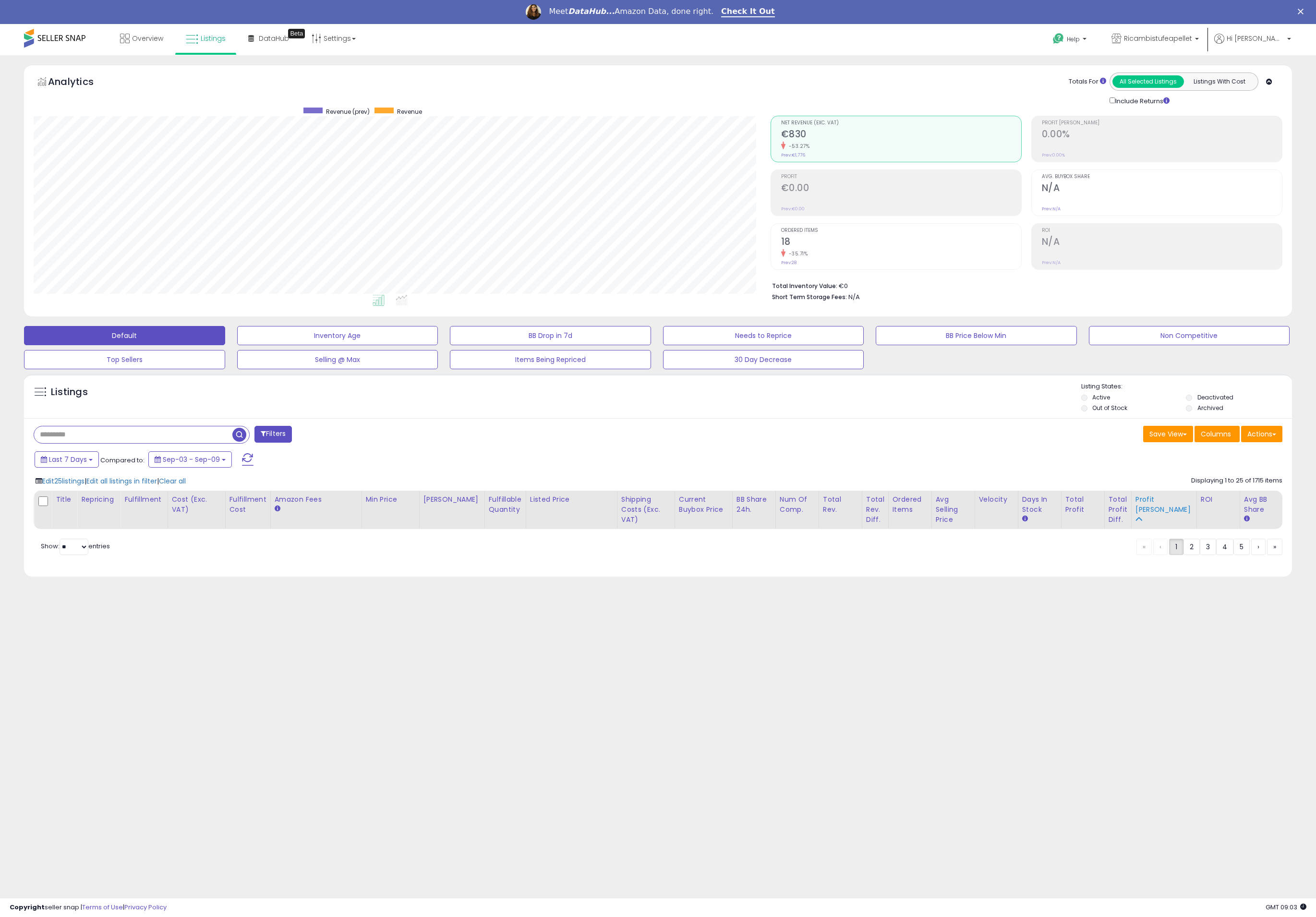
scroll to position [0, 0]
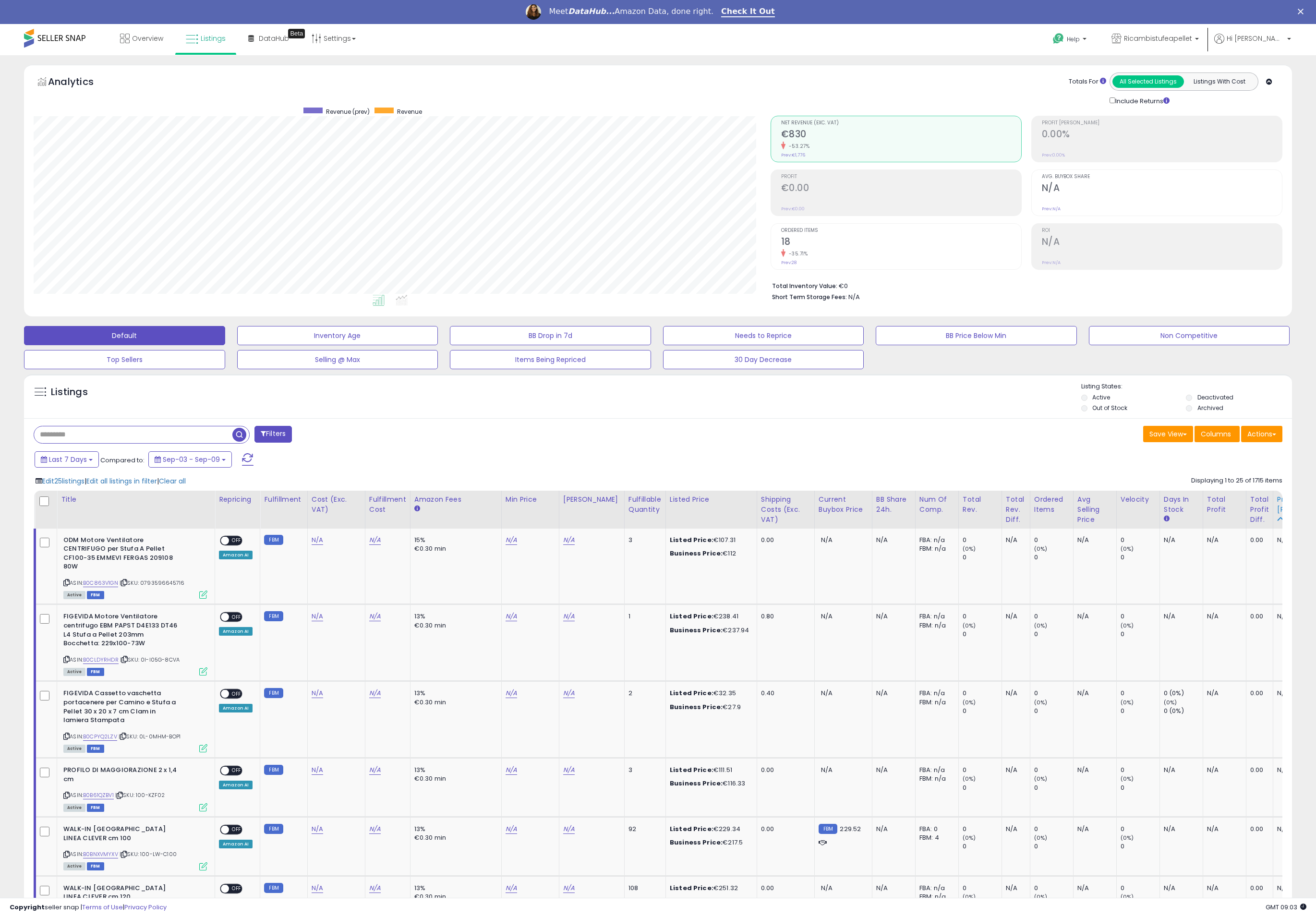
click at [1153, 502] on div "Profit [PERSON_NAME]" at bounding box center [1305, 505] width 57 height 20
click at [1153, 43] on span "Hi [PERSON_NAME]" at bounding box center [1256, 38] width 57 height 9
click at [1153, 36] on span "Ricambistufeapellet" at bounding box center [1158, 38] width 68 height 9
